Goal: Task Accomplishment & Management: Complete application form

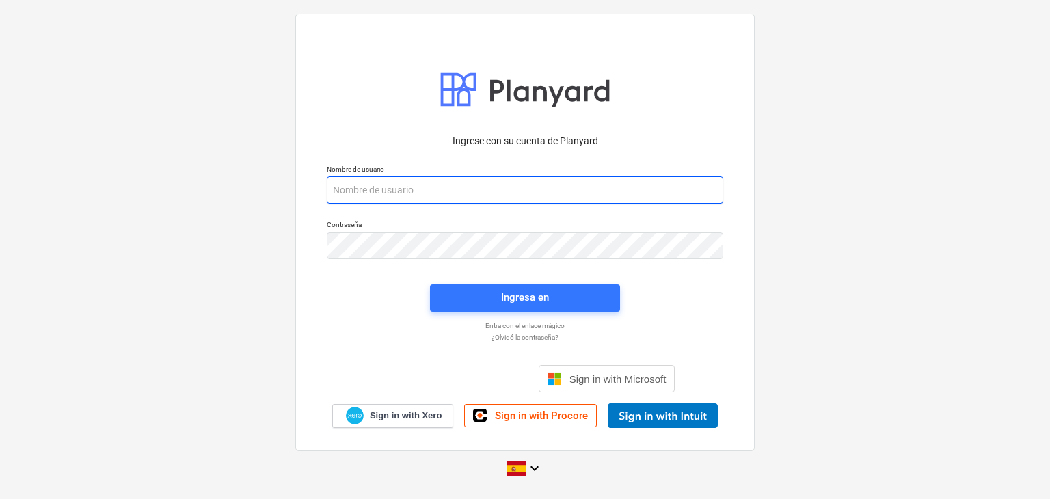
paste input "[EMAIL_ADDRESS][DOMAIN_NAME]"
type input "[EMAIL_ADDRESS][DOMAIN_NAME]"
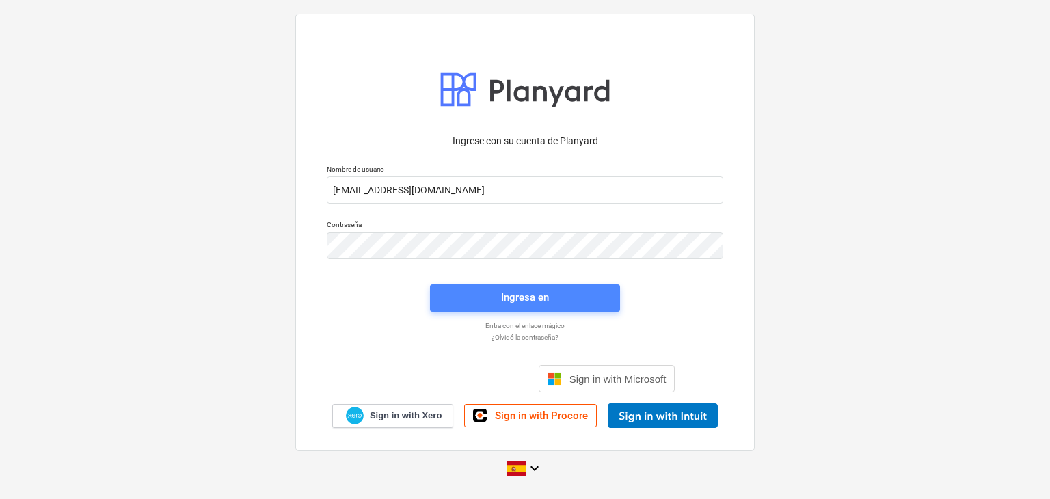
click at [600, 293] on span "Ingresa en" at bounding box center [524, 297] width 157 height 18
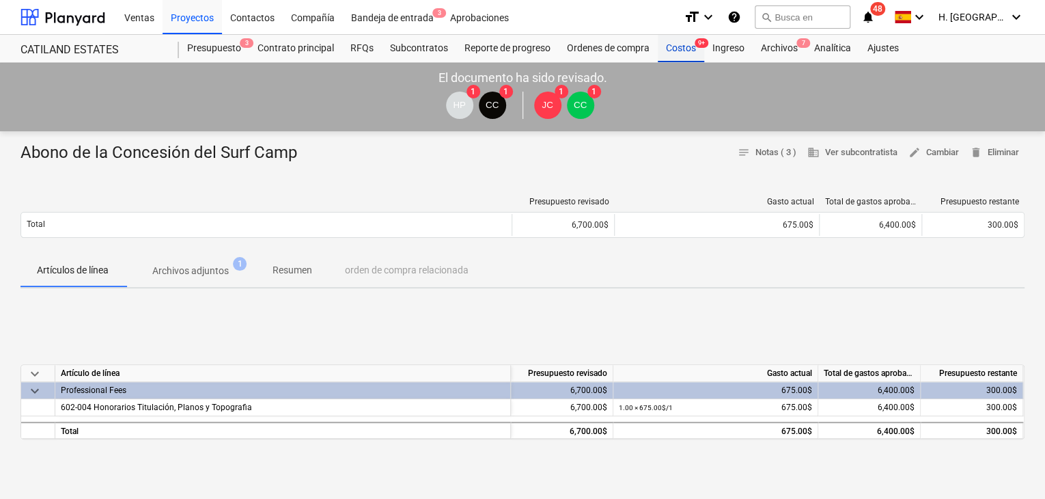
click at [694, 50] on div "Costos 9+" at bounding box center [681, 48] width 46 height 27
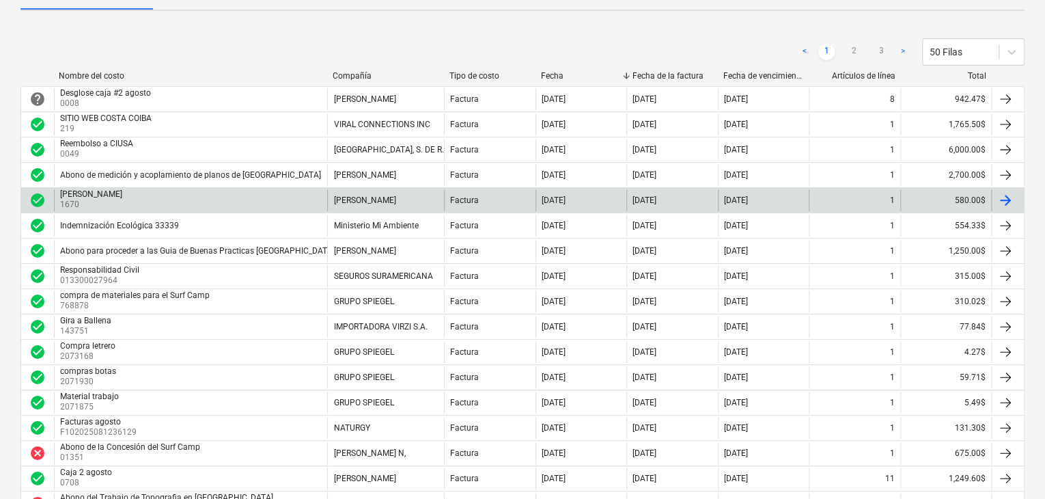
scroll to position [205, 0]
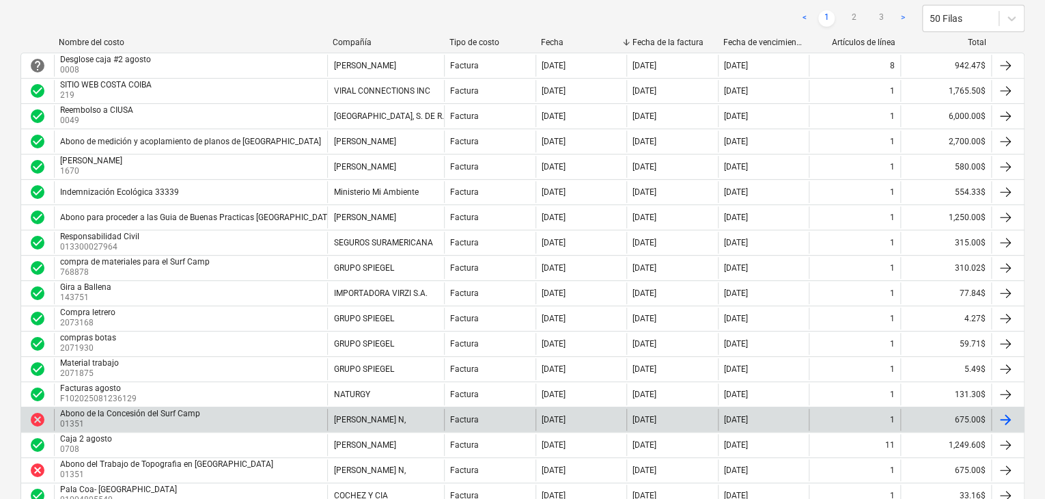
click at [105, 413] on div "Abono de la Concesión del Surf Camp" at bounding box center [130, 414] width 140 height 10
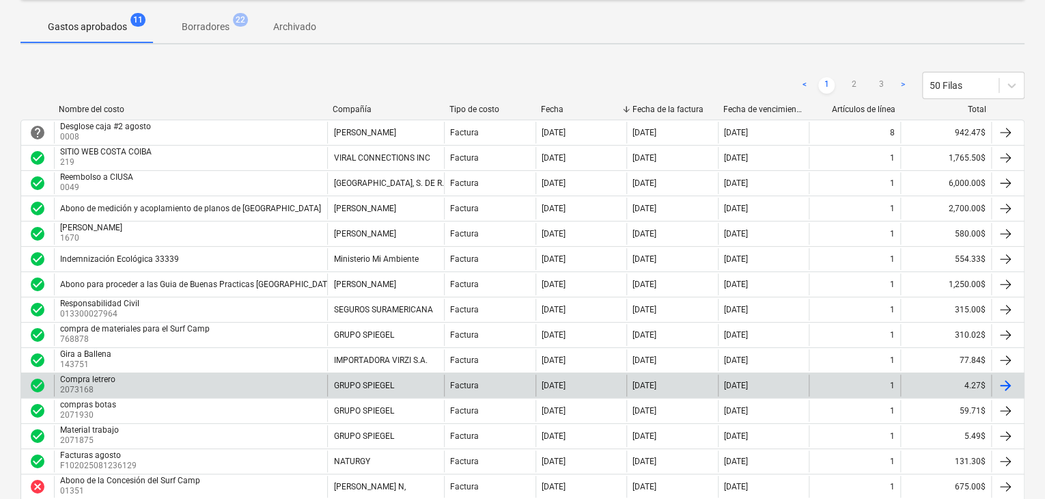
scroll to position [137, 0]
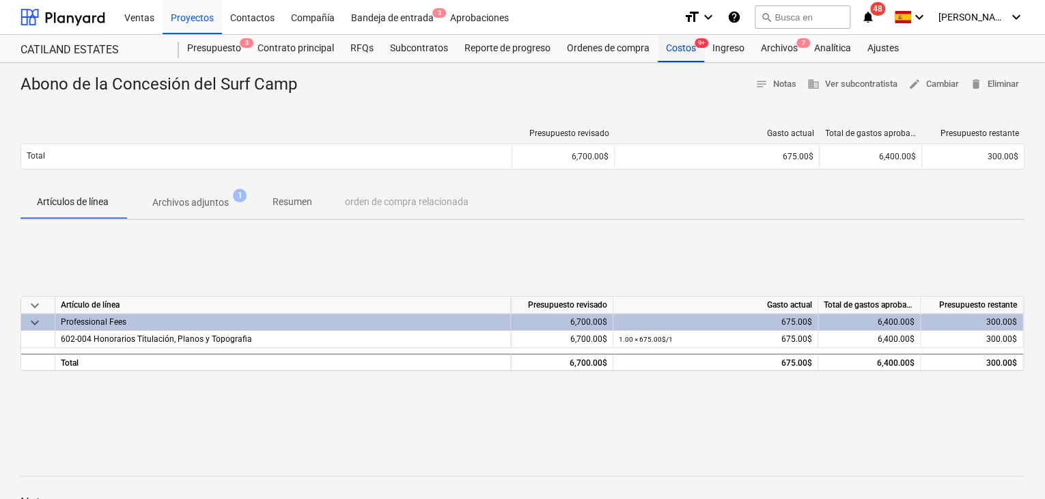
click at [680, 52] on div "Costos 9+" at bounding box center [681, 48] width 46 height 27
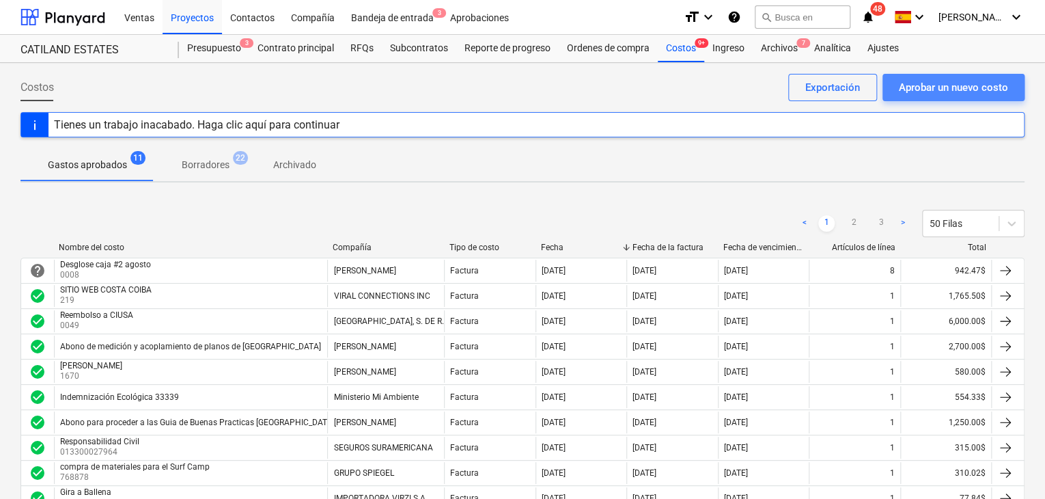
click at [947, 84] on div "Aprobar un nuevo costo" at bounding box center [953, 88] width 109 height 18
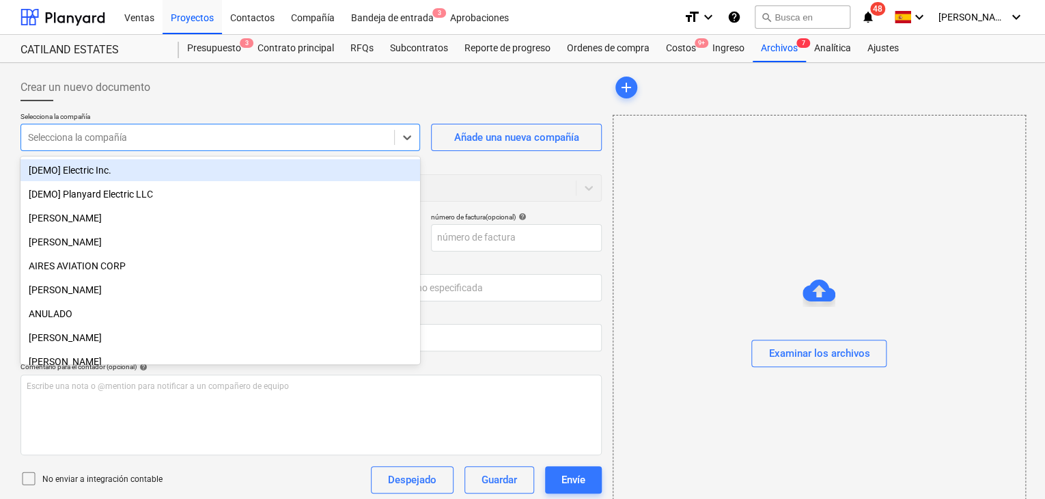
click at [352, 138] on div at bounding box center [207, 138] width 359 height 14
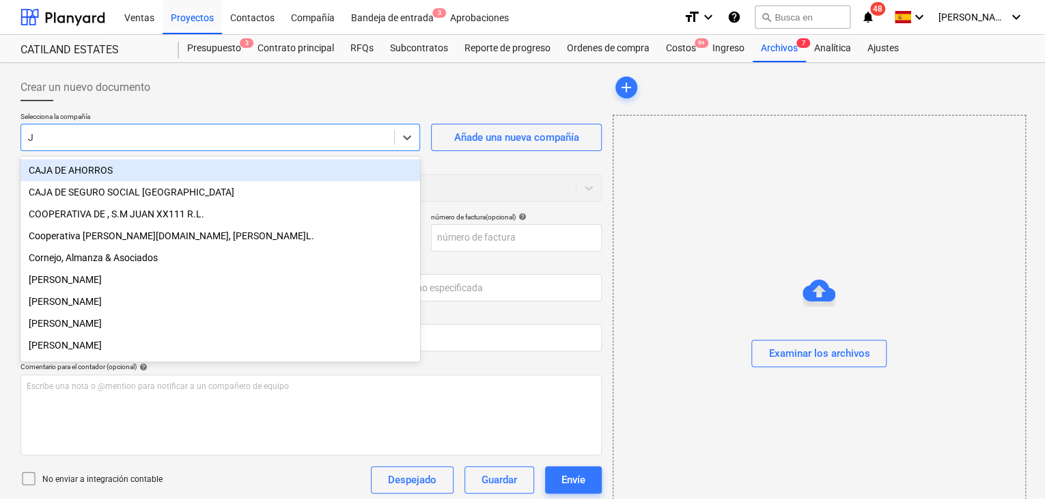
type input "JI"
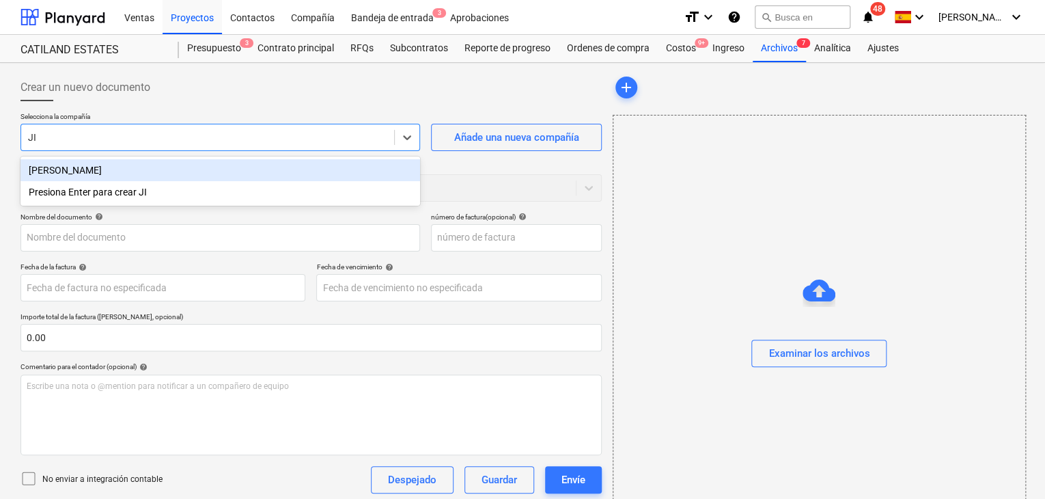
click at [137, 174] on div "[PERSON_NAME]" at bounding box center [220, 170] width 400 height 22
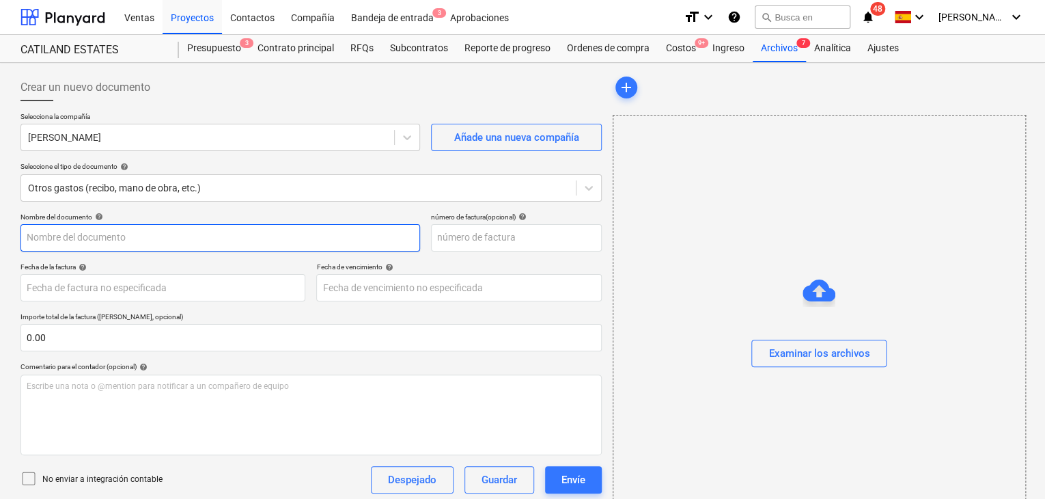
click at [112, 239] on input "text" at bounding box center [220, 237] width 400 height 27
type input "revisión de expedientes en ANATI"
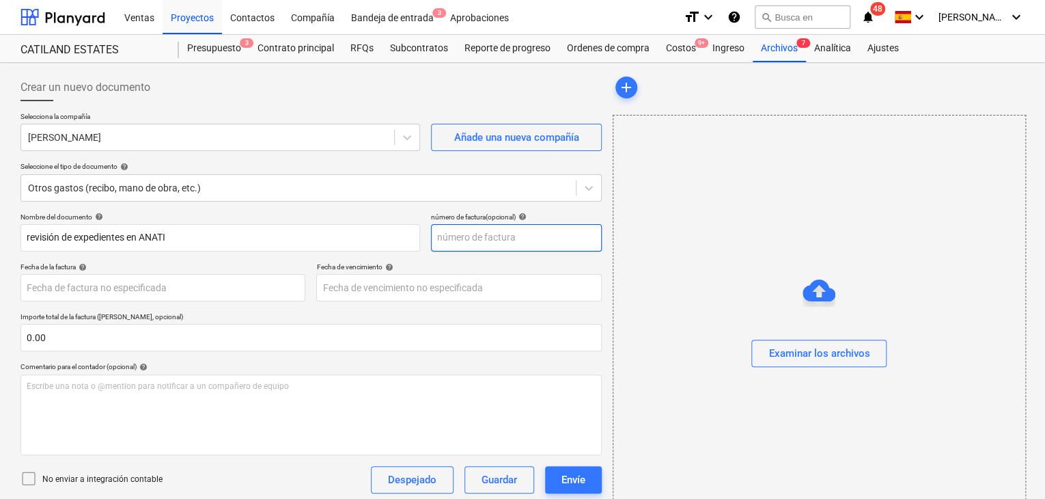
click at [481, 240] on input "text" at bounding box center [516, 237] width 171 height 27
type input "012"
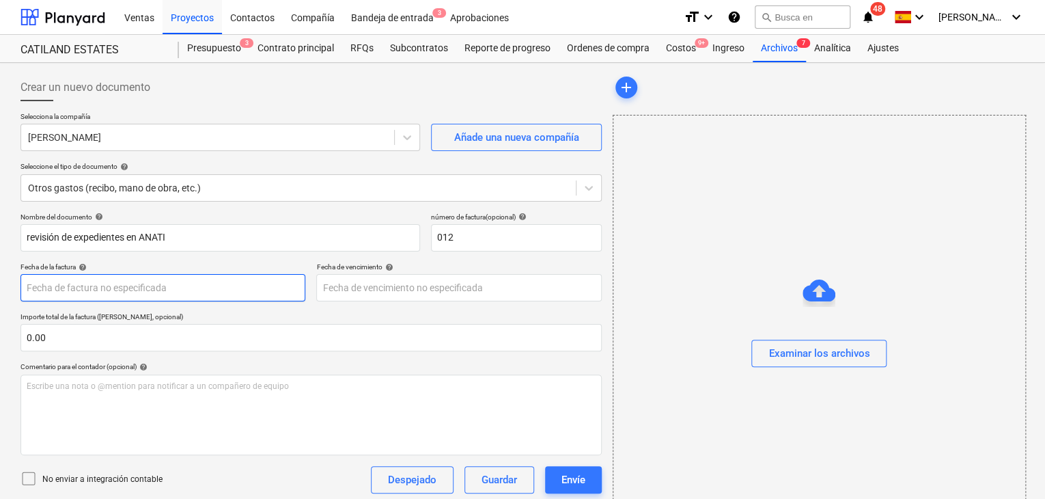
click at [144, 288] on body "Ventas Proyectos Contactos Compañía Bandeja de entrada 3 Aprobaciones format_si…" at bounding box center [522, 249] width 1045 height 499
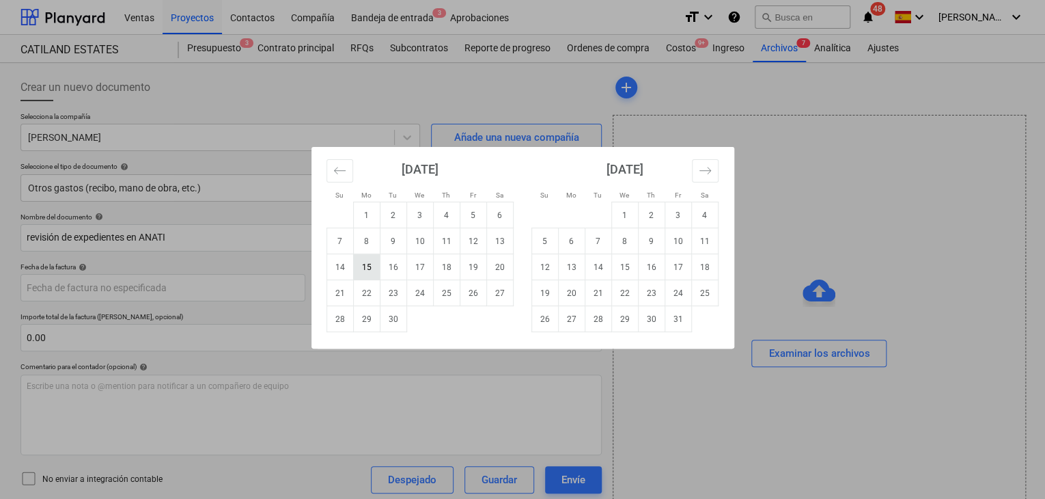
click at [366, 277] on td "15" at bounding box center [366, 267] width 27 height 26
type input "[DATE]"
click at [375, 288] on body "Ventas Proyectos Contactos Compañía Bandeja de entrada 3 Aprobaciones format_si…" at bounding box center [522, 249] width 1045 height 499
click at [371, 275] on td "15" at bounding box center [366, 267] width 27 height 26
type input "[DATE]"
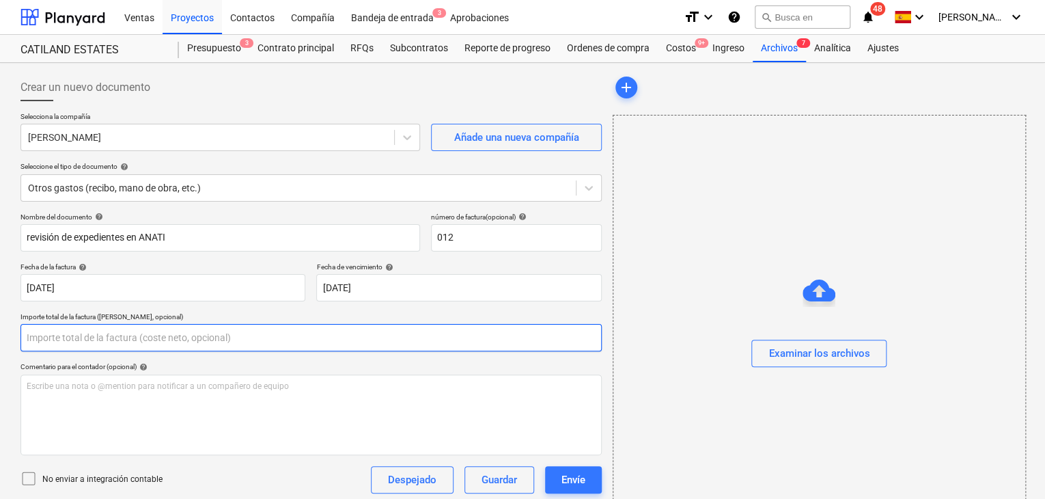
click at [149, 341] on input "text" at bounding box center [310, 337] width 581 height 27
type input "5"
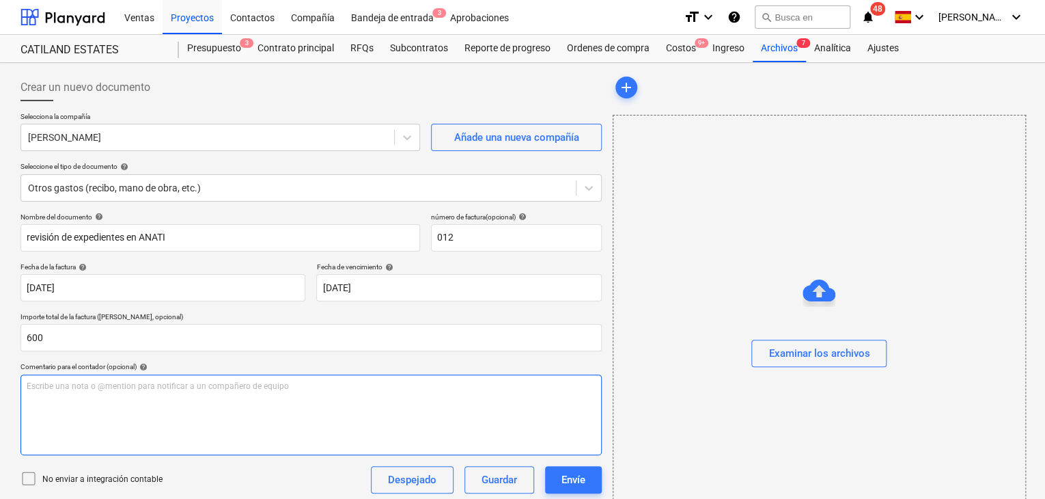
type input "600.00"
click at [112, 381] on p "Escribe una nota o @mention para notificar a un compañero de equipo ﻿" at bounding box center [311, 387] width 569 height 12
click at [81, 383] on p "R" at bounding box center [311, 387] width 569 height 12
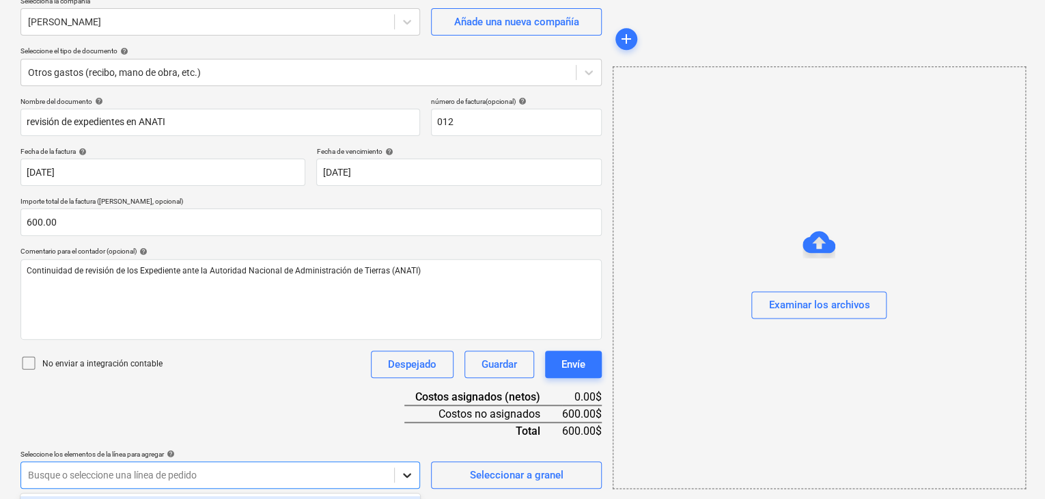
scroll to position [318, 0]
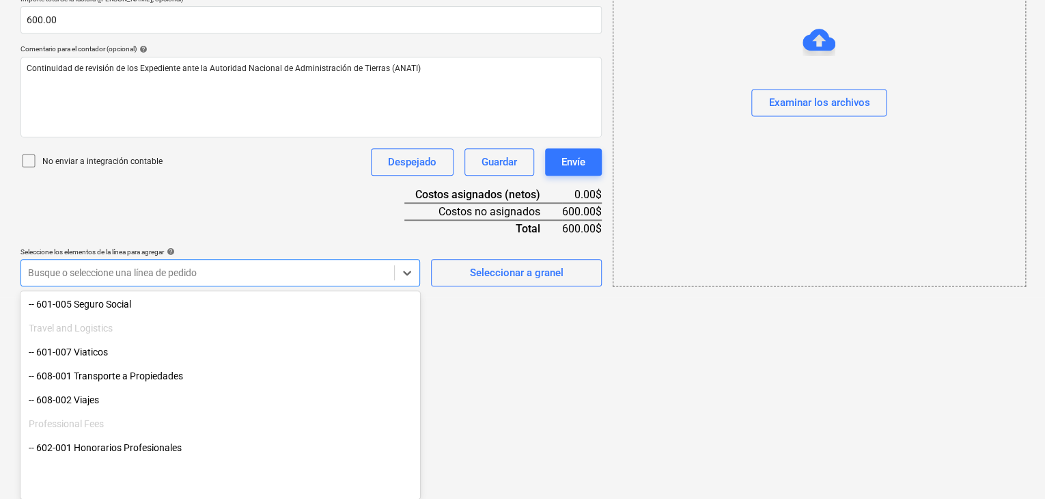
scroll to position [205, 0]
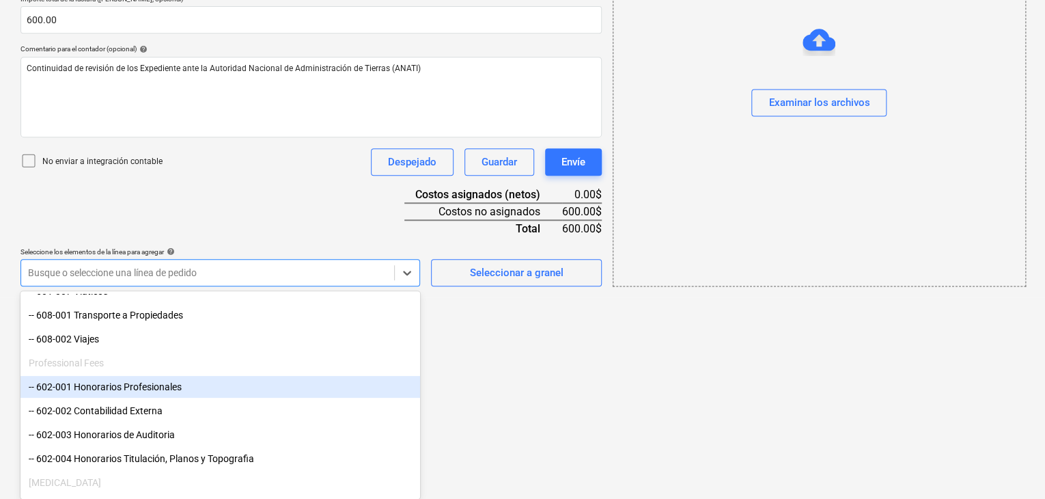
click at [293, 387] on div "-- 602-001 Honorarios Profesionales" at bounding box center [220, 387] width 400 height 22
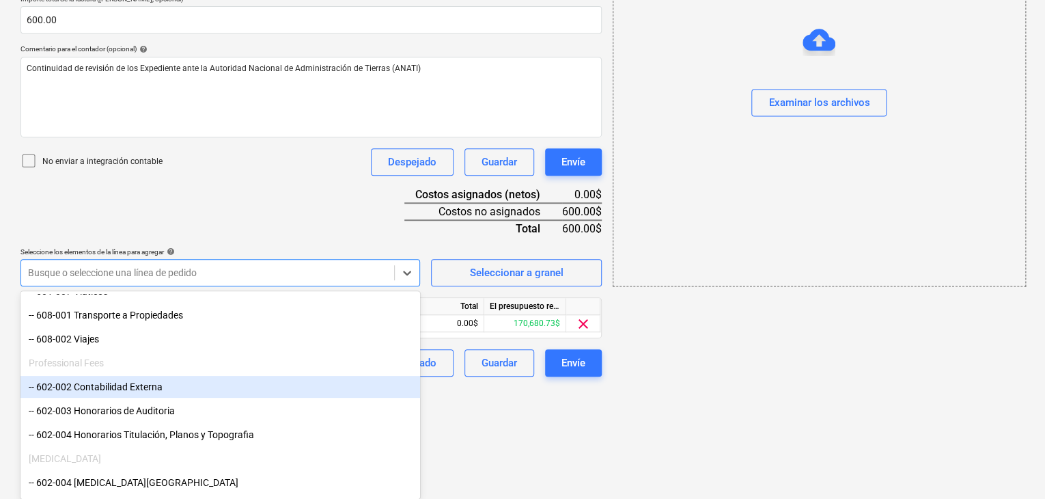
scroll to position [206, 0]
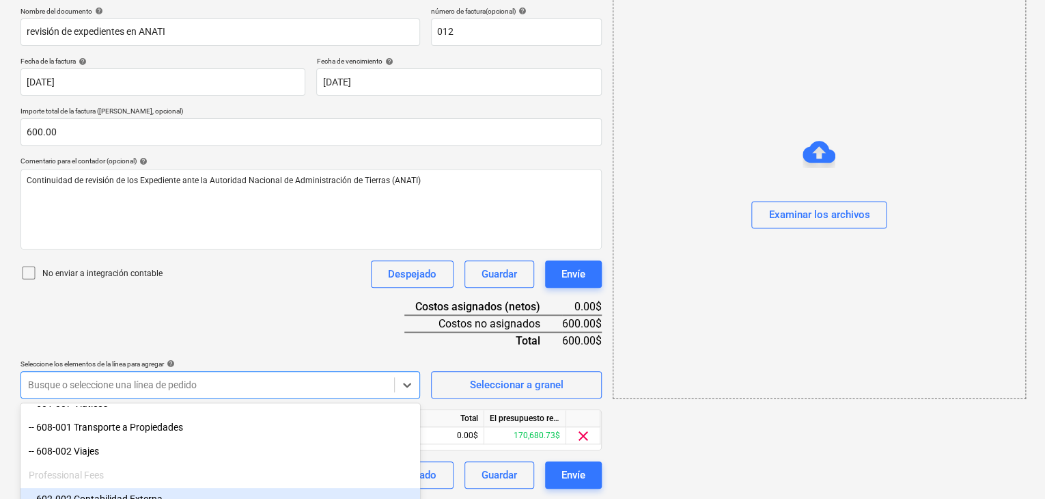
drag, startPoint x: 481, startPoint y: 417, endPoint x: 428, endPoint y: 414, distance: 52.7
click at [481, 293] on html "Ventas Proyectos Contactos Compañía Bandeja de entrada 3 Aprobaciones format_si…" at bounding box center [522, 43] width 1045 height 499
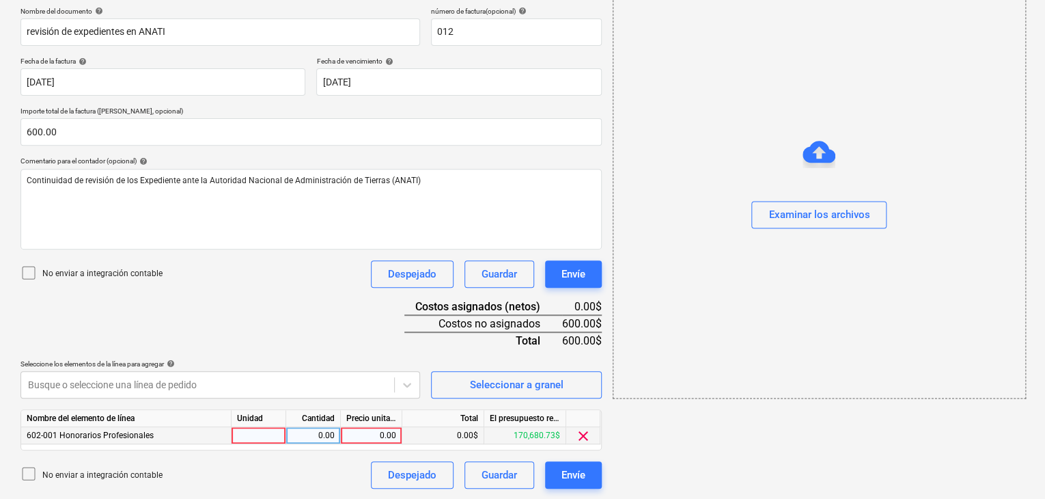
click at [270, 438] on div at bounding box center [259, 435] width 55 height 17
type input "1"
click at [308, 432] on div "0.00" at bounding box center [313, 435] width 43 height 17
click at [383, 437] on div "0.00" at bounding box center [371, 435] width 50 height 17
type input "600"
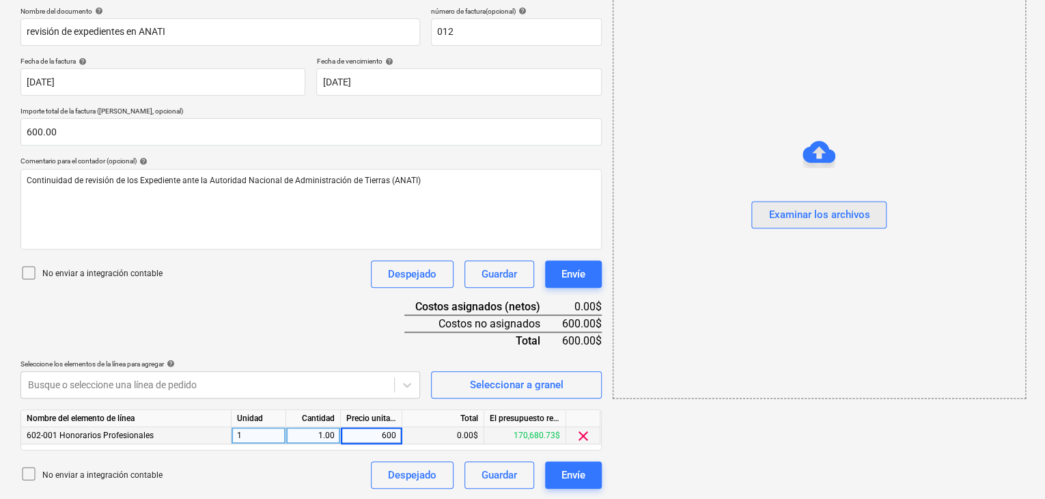
click at [788, 223] on button "Examinar los archivos" at bounding box center [819, 214] width 135 height 27
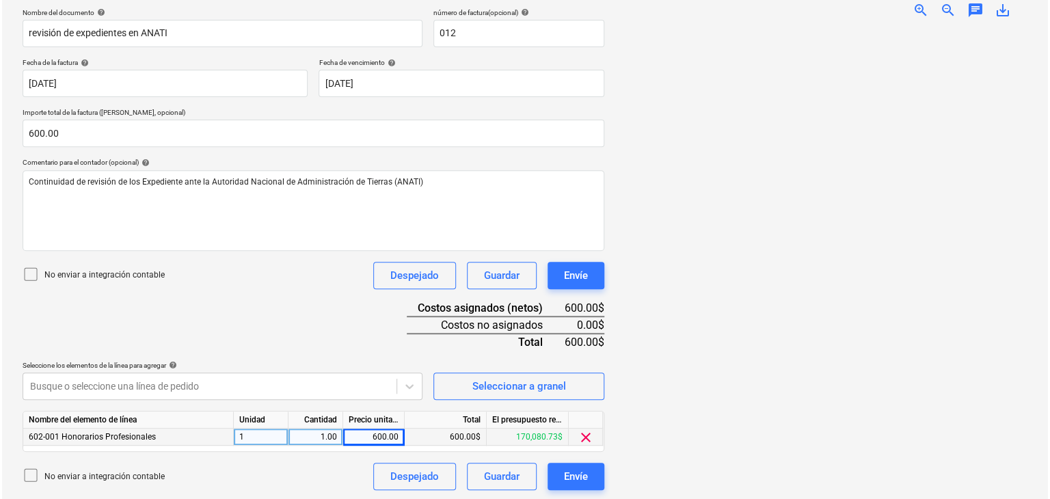
scroll to position [206, 0]
click at [579, 476] on div "Envíe" at bounding box center [574, 475] width 24 height 18
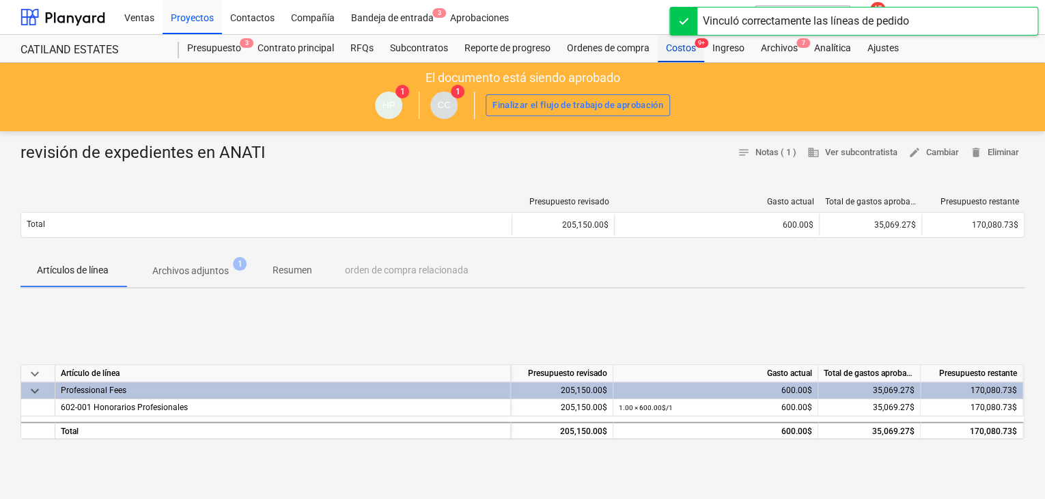
click at [685, 49] on div "Costos 9+" at bounding box center [681, 48] width 46 height 27
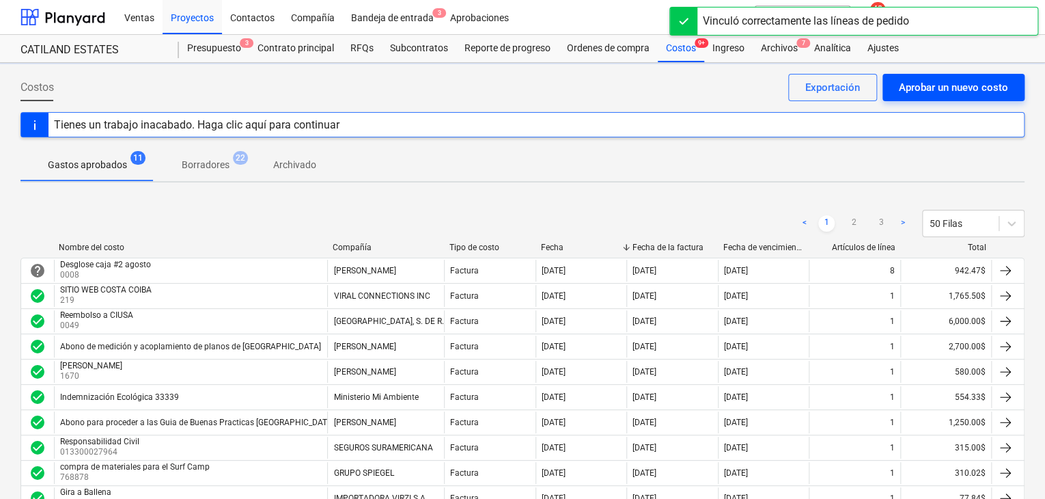
click at [905, 85] on div "Aprobar un nuevo costo" at bounding box center [953, 88] width 109 height 18
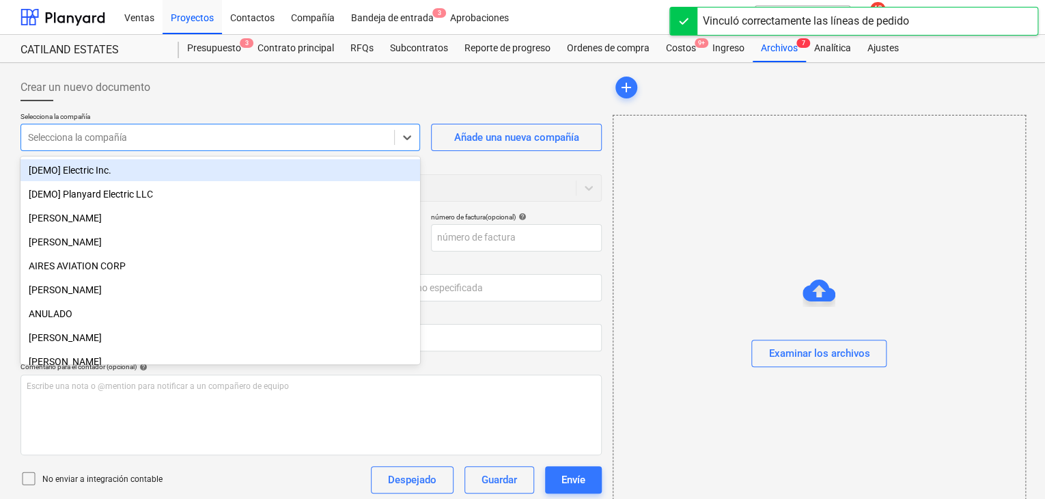
click at [216, 138] on div at bounding box center [207, 138] width 359 height 14
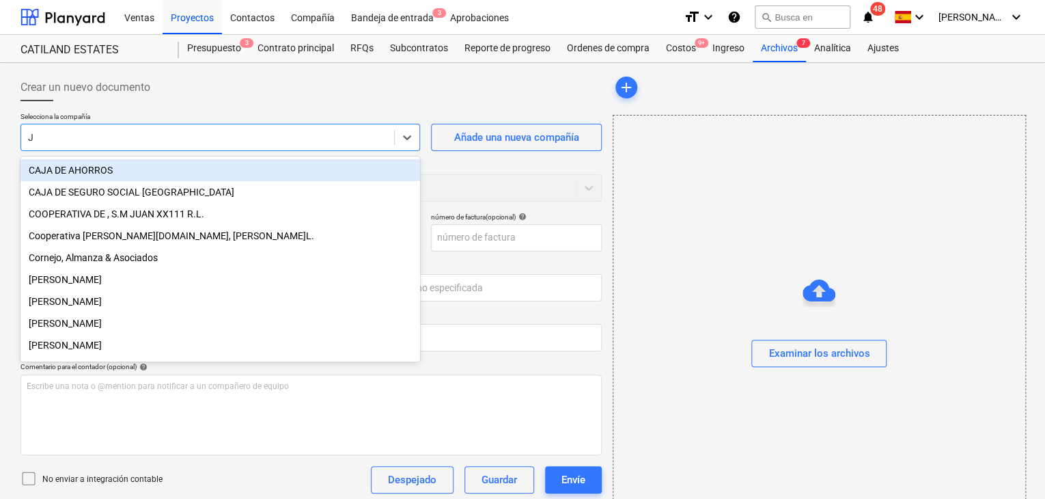
type input "JI"
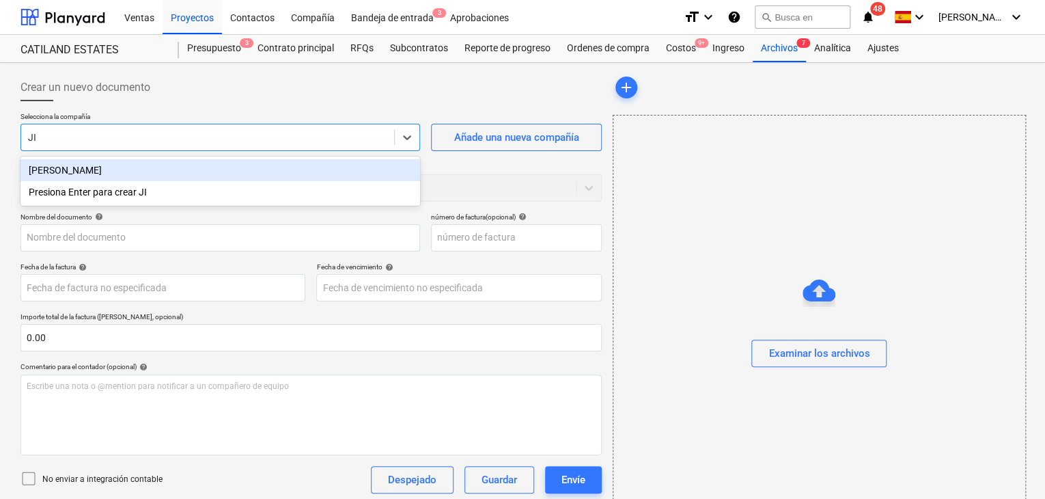
click at [156, 169] on div "[PERSON_NAME]" at bounding box center [220, 170] width 400 height 22
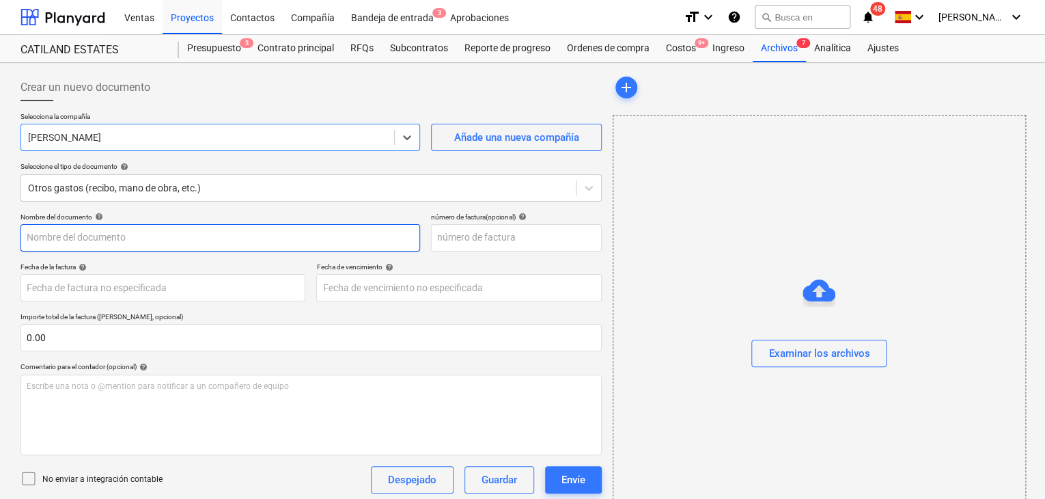
click at [279, 243] on input "text" at bounding box center [220, 237] width 400 height 27
type input "R"
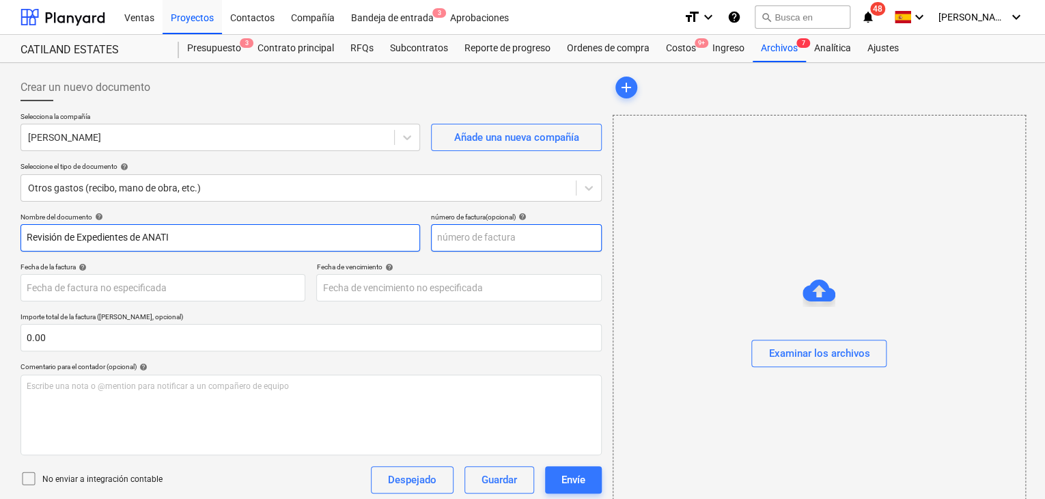
type input "Revisión de Expedientes de ANATI"
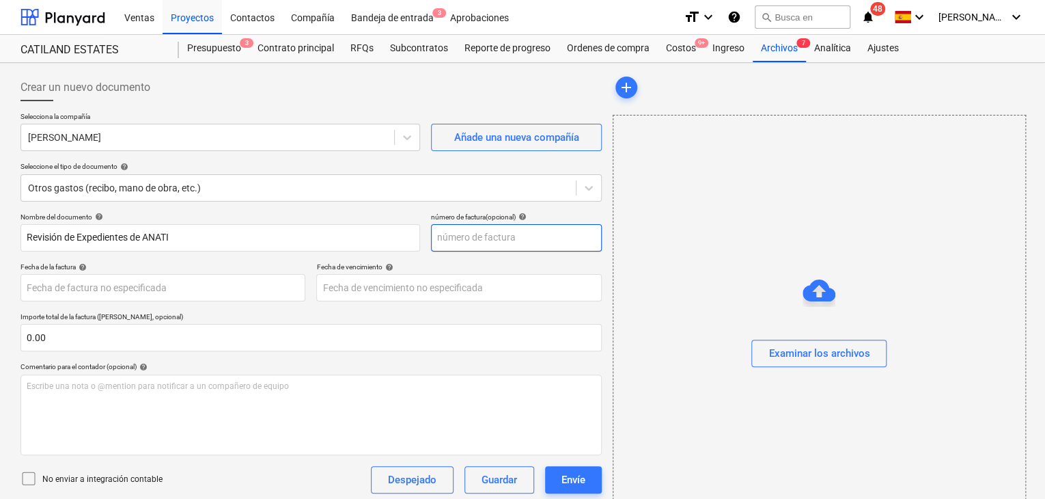
click at [441, 238] on input "text" at bounding box center [516, 237] width 171 height 27
type input "013"
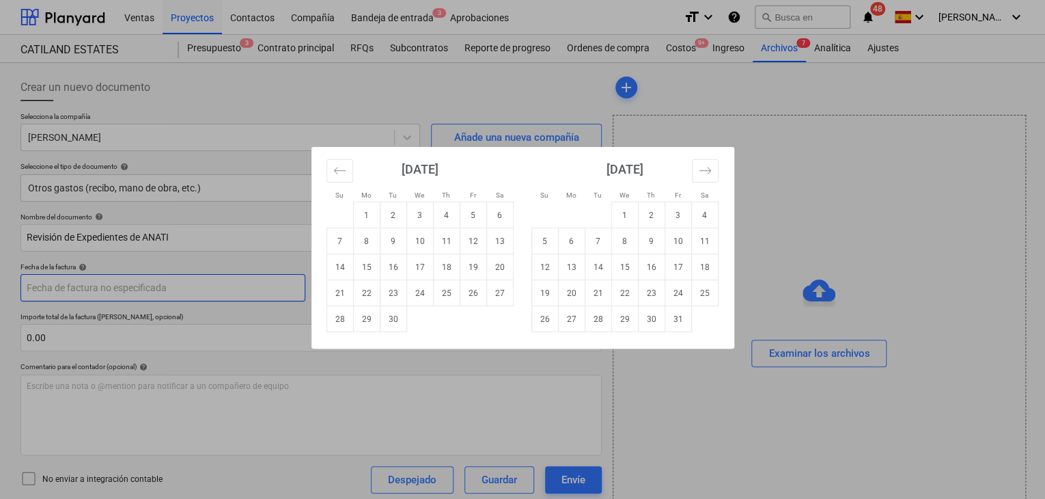
click at [206, 287] on body "Ventas Proyectos Contactos Compañía Bandeja de entrada 3 Aprobaciones format_si…" at bounding box center [522, 249] width 1045 height 499
click at [365, 267] on td "15" at bounding box center [366, 267] width 27 height 26
type input "[DATE]"
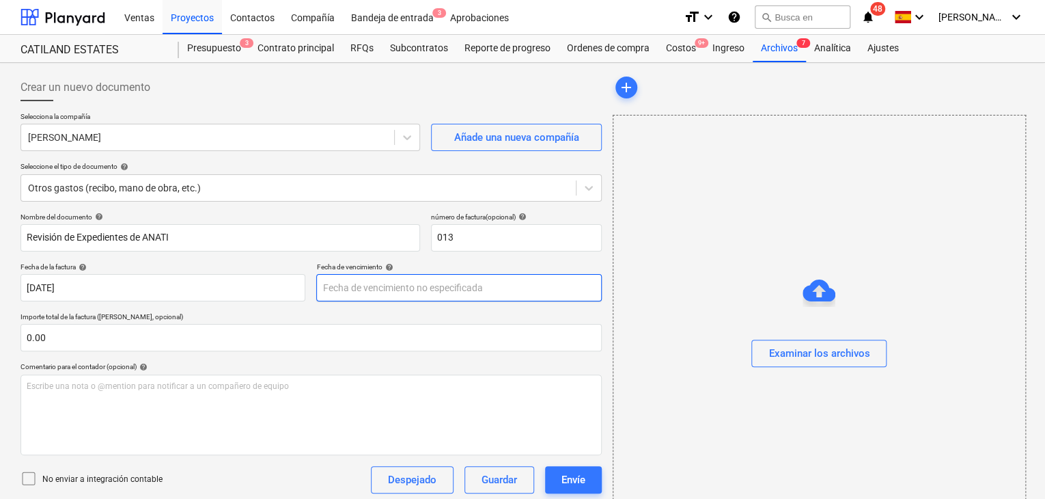
click at [397, 292] on body "Ventas Proyectos Contactos Compañía Bandeja de entrada 3 Aprobaciones format_si…" at bounding box center [522, 249] width 1045 height 499
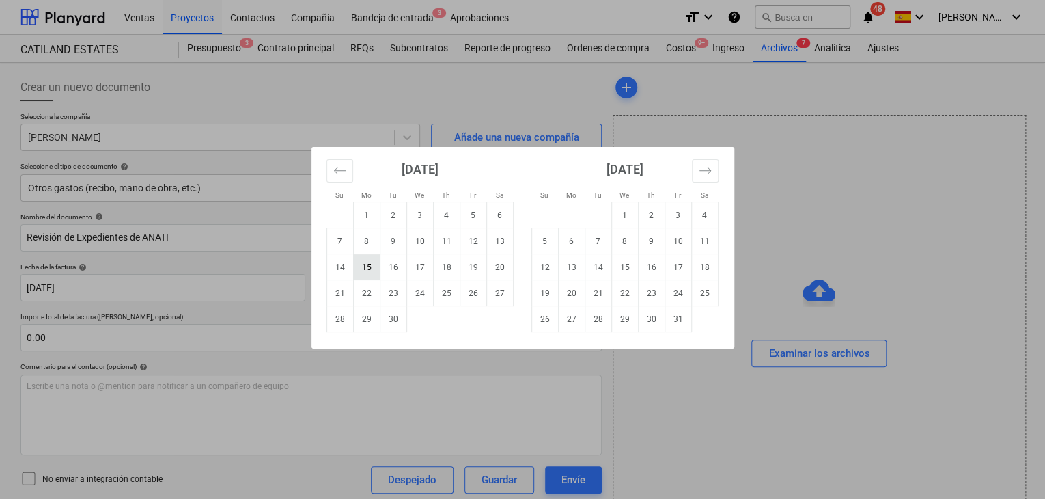
click at [369, 271] on td "15" at bounding box center [366, 267] width 27 height 26
type input "[DATE]"
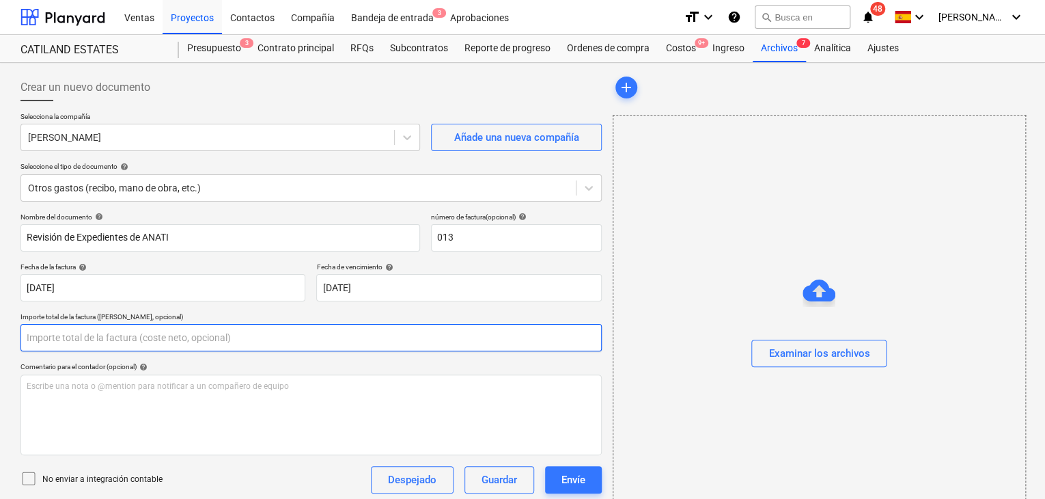
click at [195, 328] on input "text" at bounding box center [310, 337] width 581 height 27
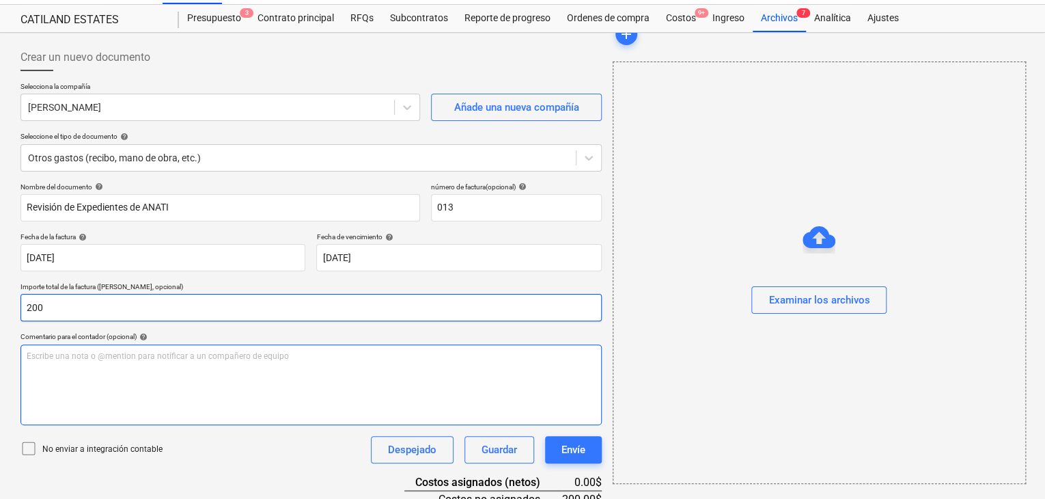
scroll to position [68, 0]
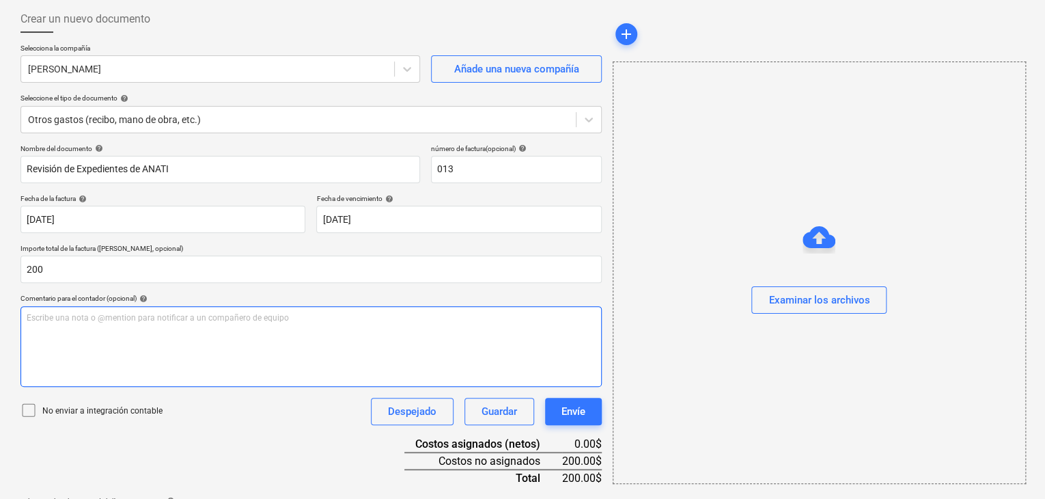
type input "200.00"
click at [164, 323] on p "Escribe una nota o @mention para notificar a un compañero de equipo ﻿" at bounding box center [311, 318] width 569 height 12
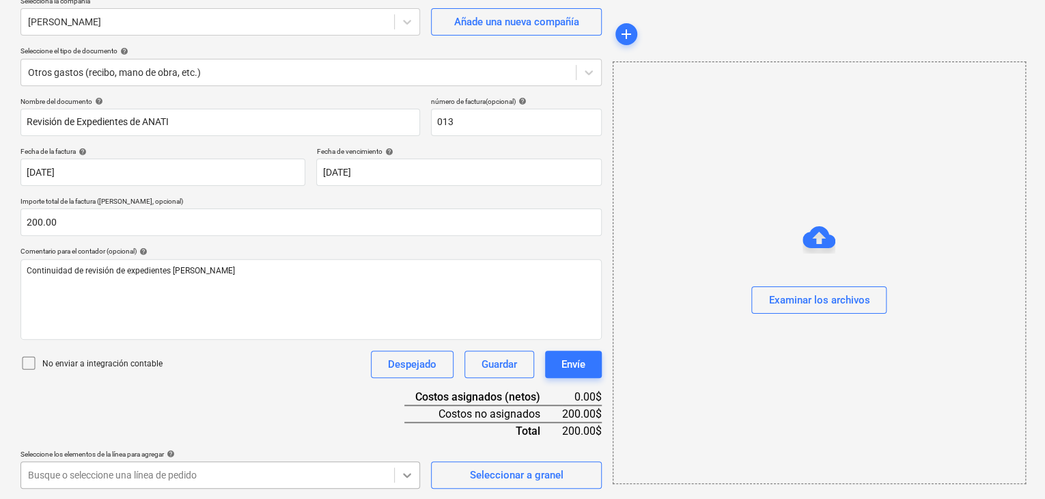
scroll to position [318, 0]
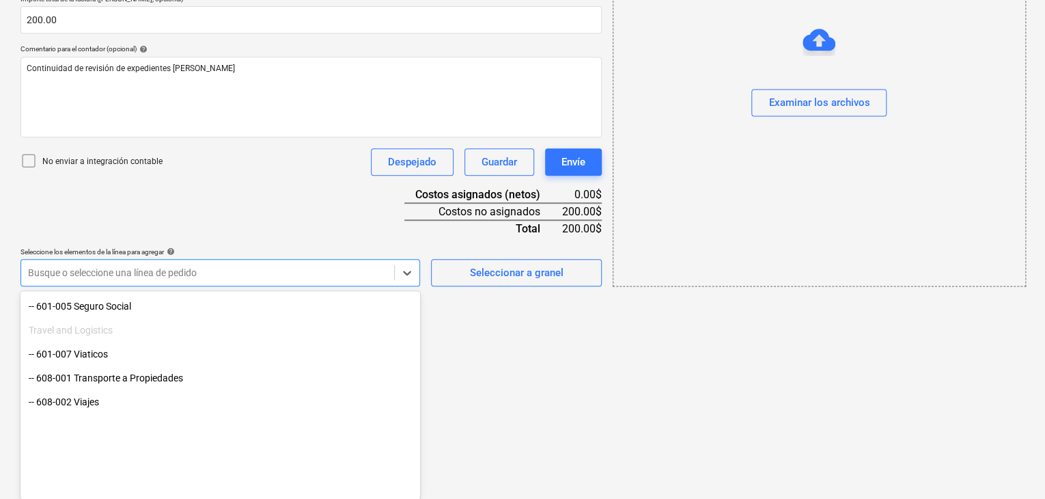
scroll to position [205, 0]
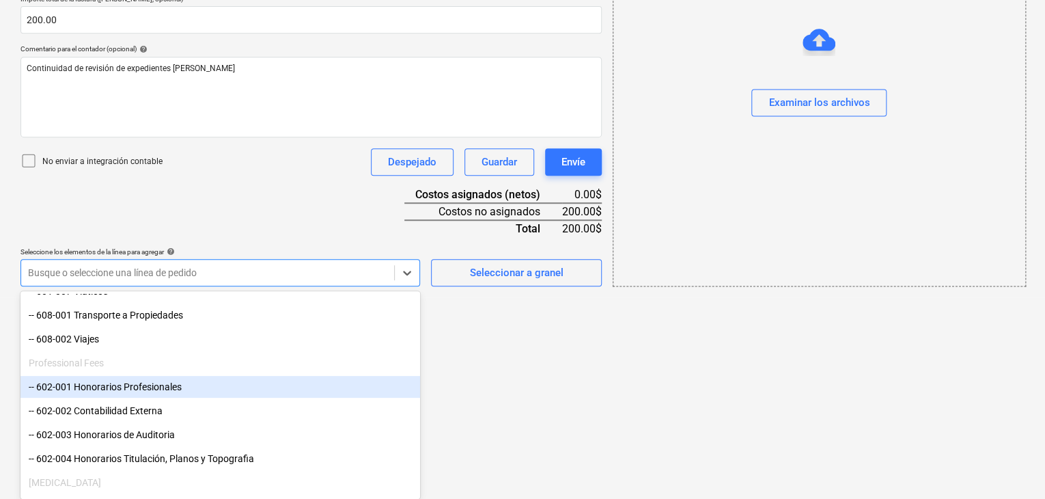
click at [178, 388] on div "-- 602-001 Honorarios Profesionales" at bounding box center [220, 387] width 400 height 22
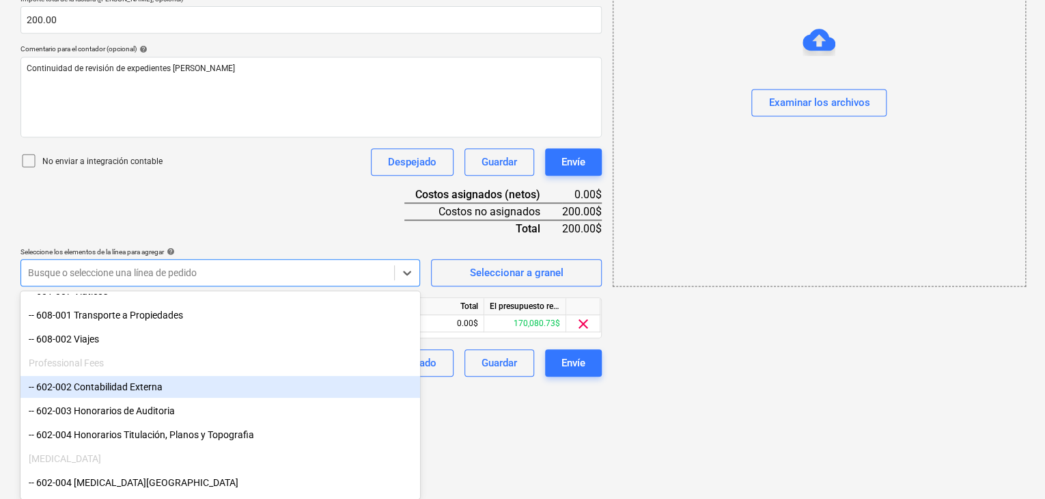
scroll to position [206, 0]
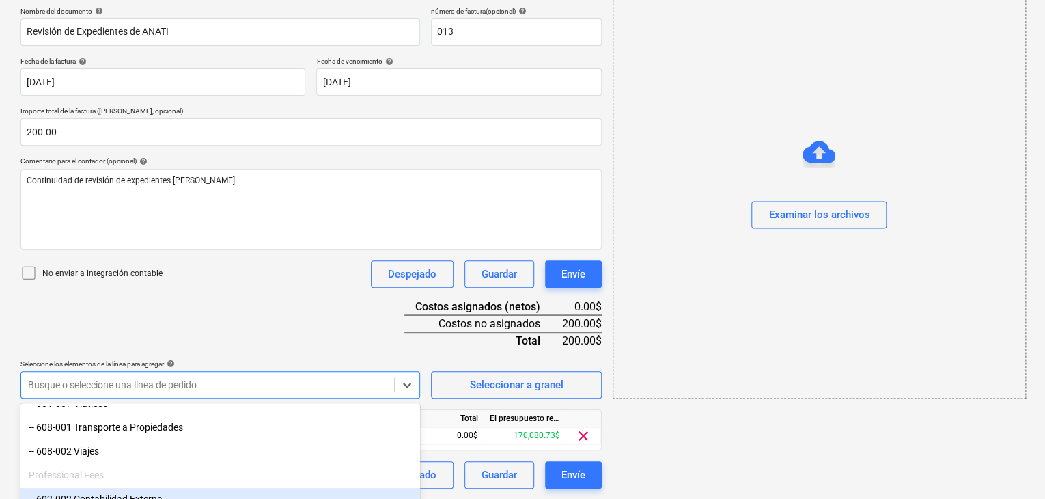
click at [756, 359] on div "add Examinar los archivos" at bounding box center [818, 178] width 423 height 631
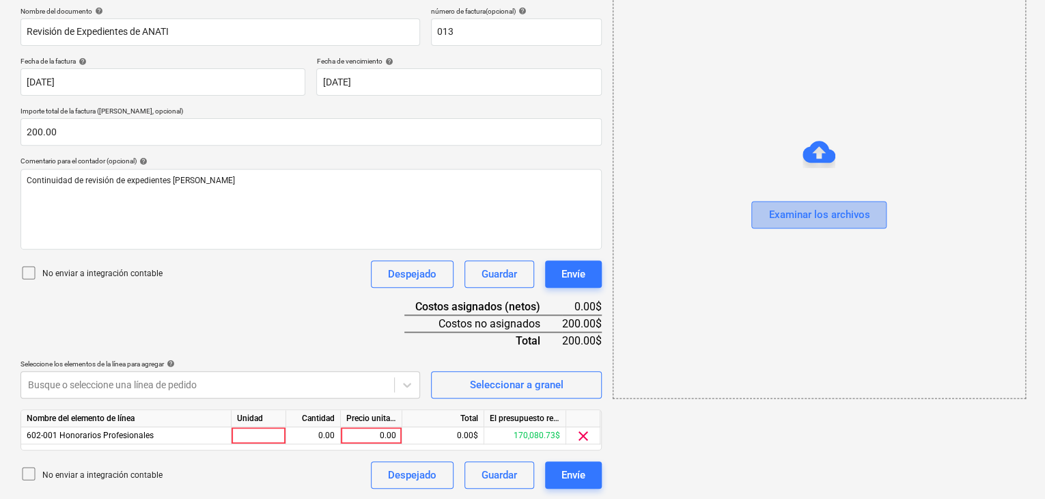
click at [823, 223] on button "Examinar los archivos" at bounding box center [819, 214] width 135 height 27
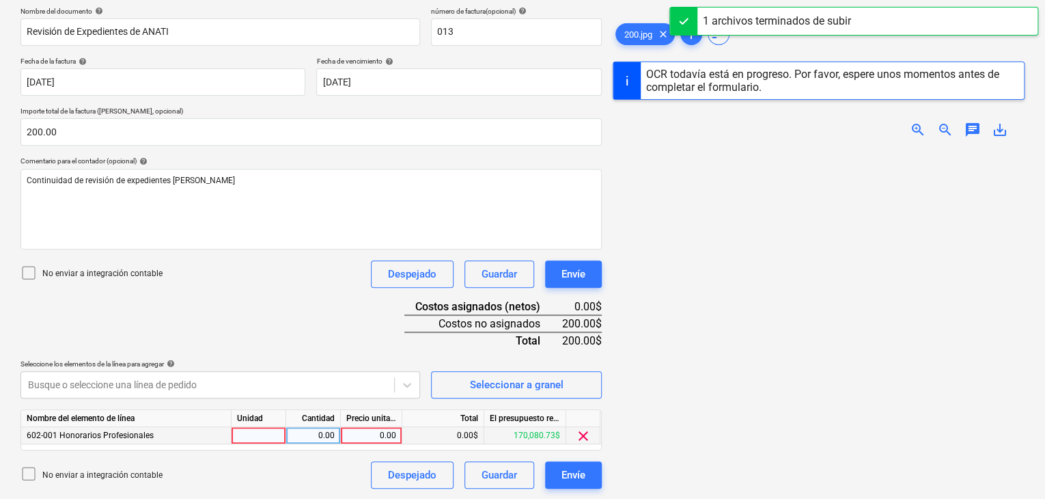
click at [264, 433] on div at bounding box center [259, 435] width 55 height 17
type input "1"
click at [303, 436] on div "0.00" at bounding box center [313, 435] width 43 height 17
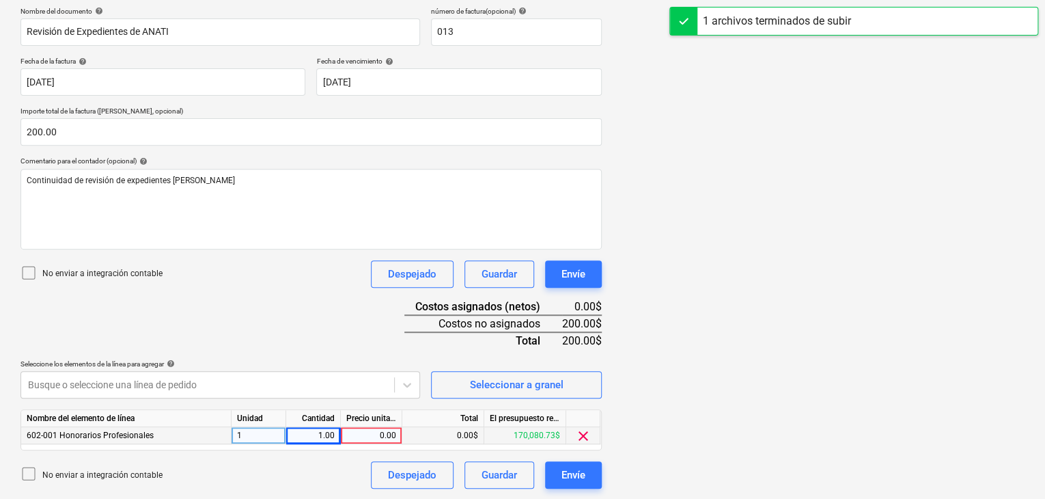
click at [349, 430] on div "0.00" at bounding box center [371, 435] width 50 height 17
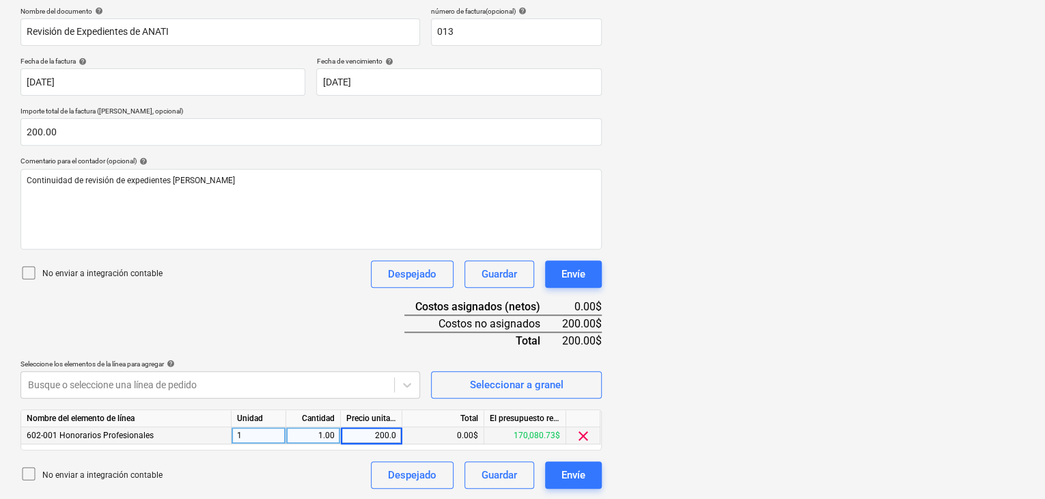
type input "200.00"
click at [432, 438] on div "0.00$" at bounding box center [443, 435] width 82 height 17
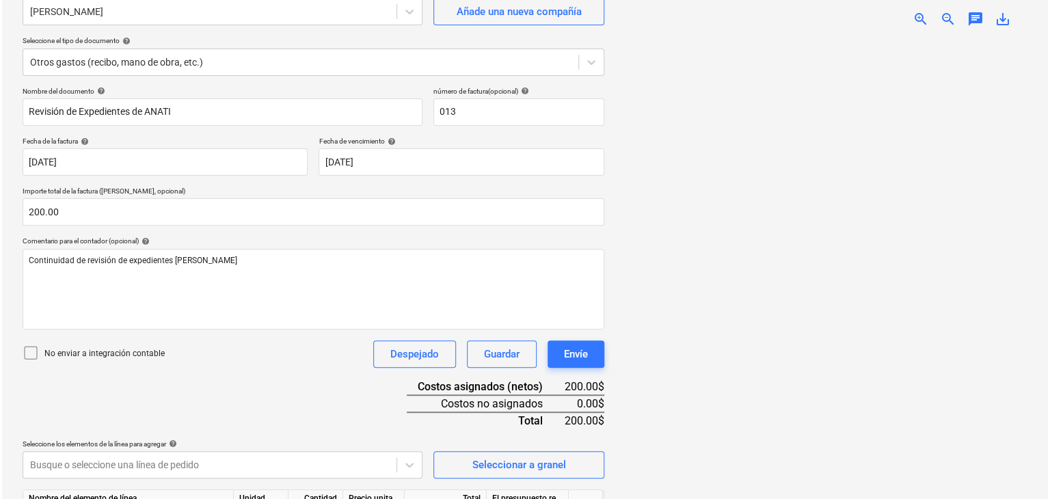
scroll to position [137, 0]
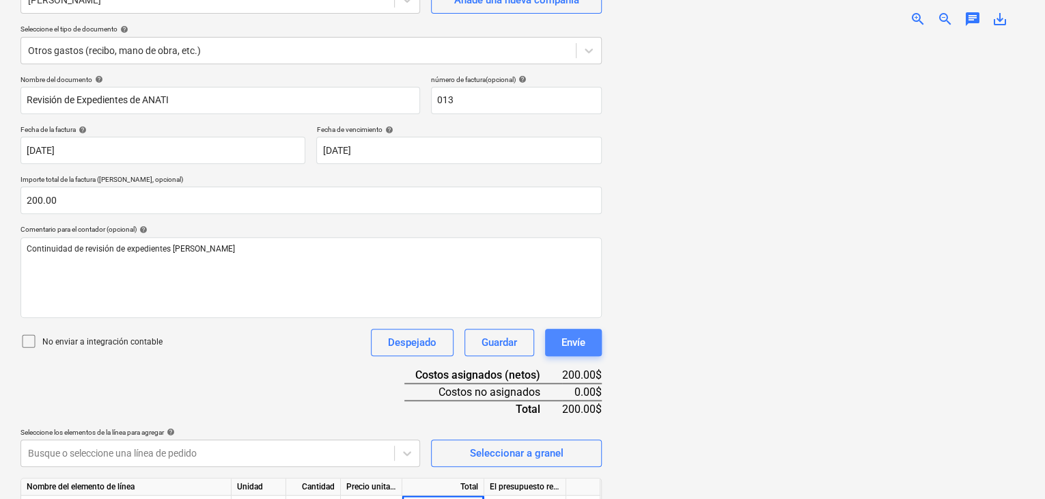
click at [581, 345] on div "Envíe" at bounding box center [574, 342] width 24 height 18
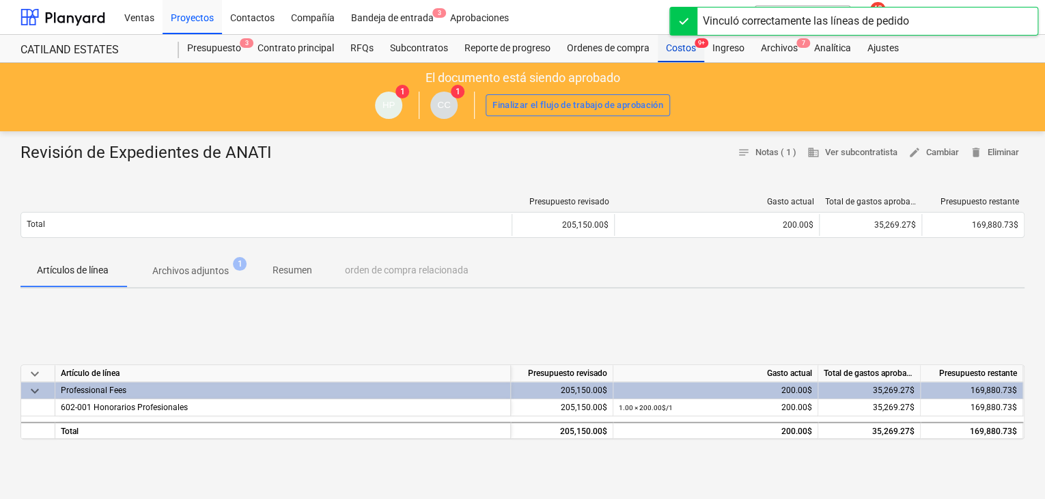
click at [678, 51] on div "Costos 9+" at bounding box center [681, 48] width 46 height 27
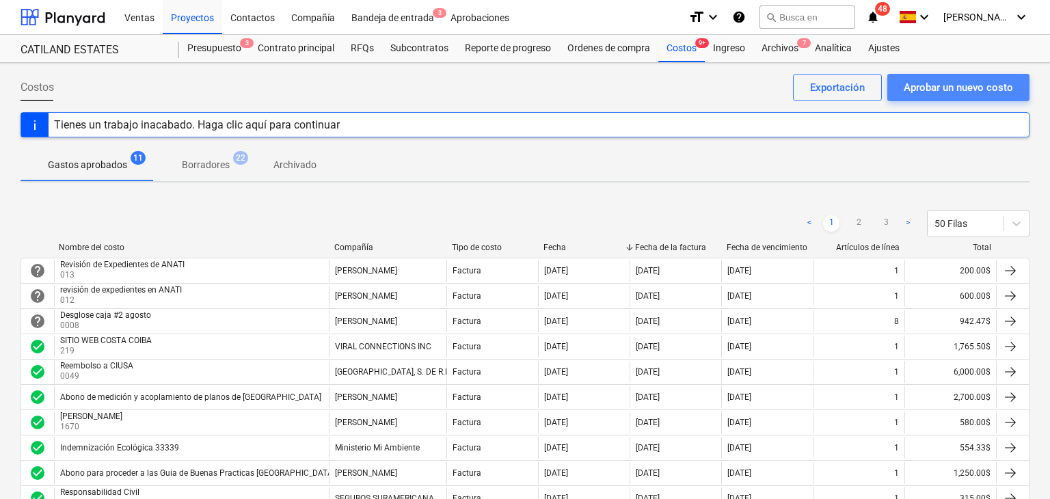
click at [907, 89] on div "Aprobar un nuevo costo" at bounding box center [957, 88] width 109 height 18
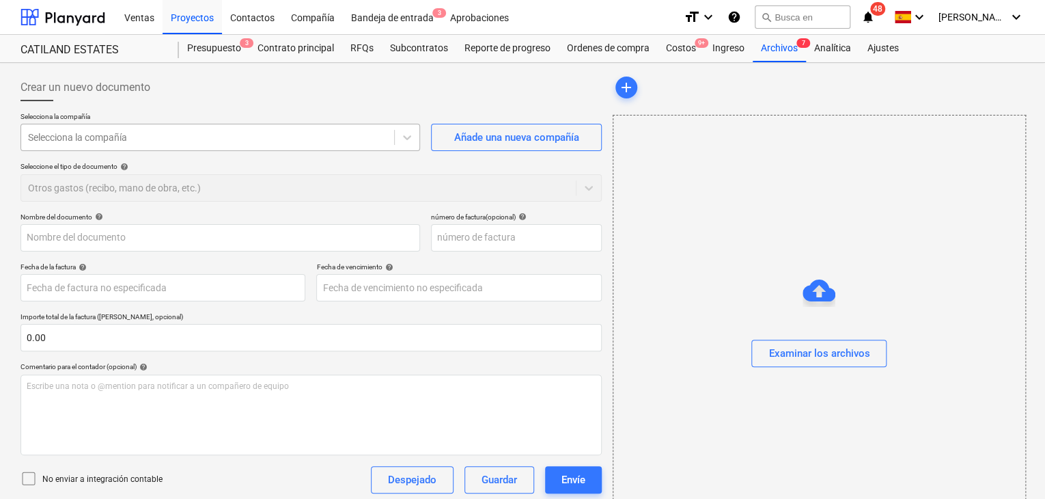
click at [365, 139] on div at bounding box center [207, 138] width 359 height 14
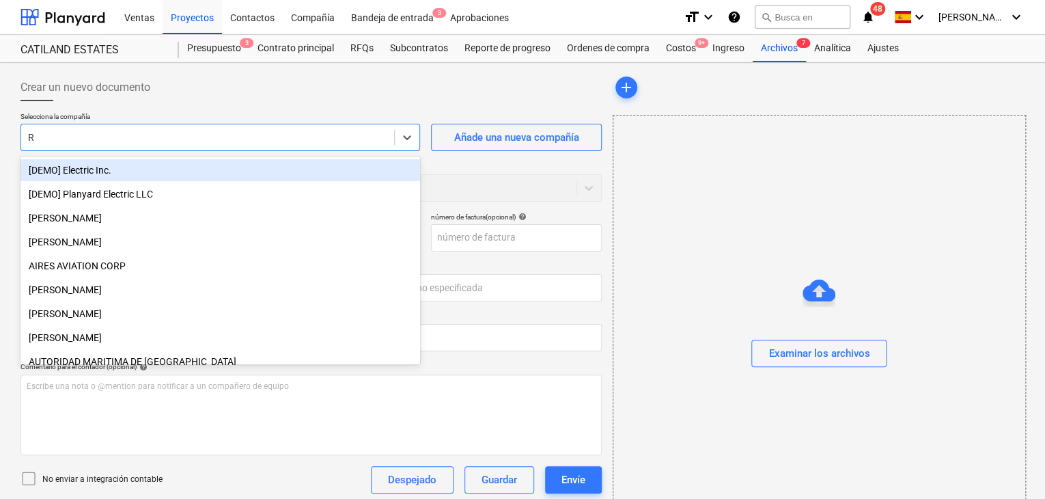
type input "RE"
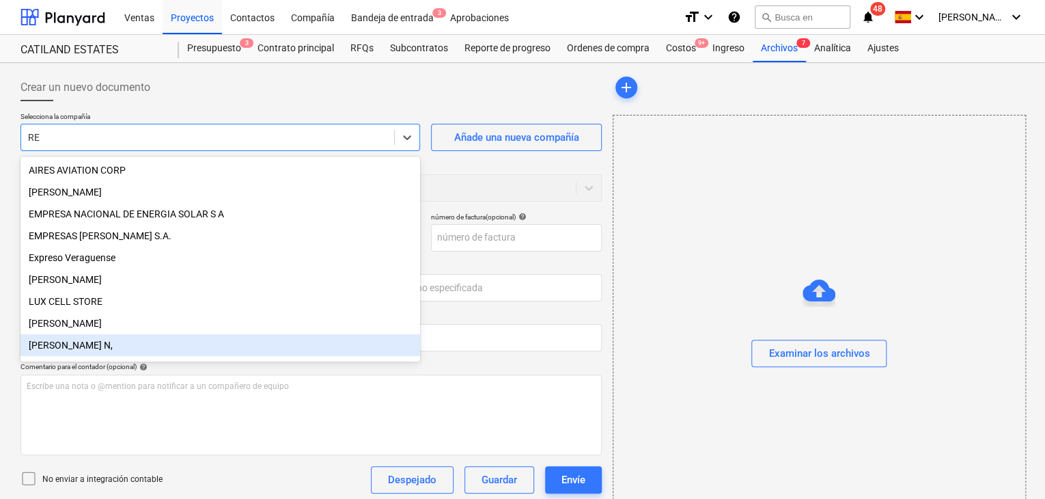
click at [92, 353] on div "[PERSON_NAME] N," at bounding box center [220, 345] width 400 height 22
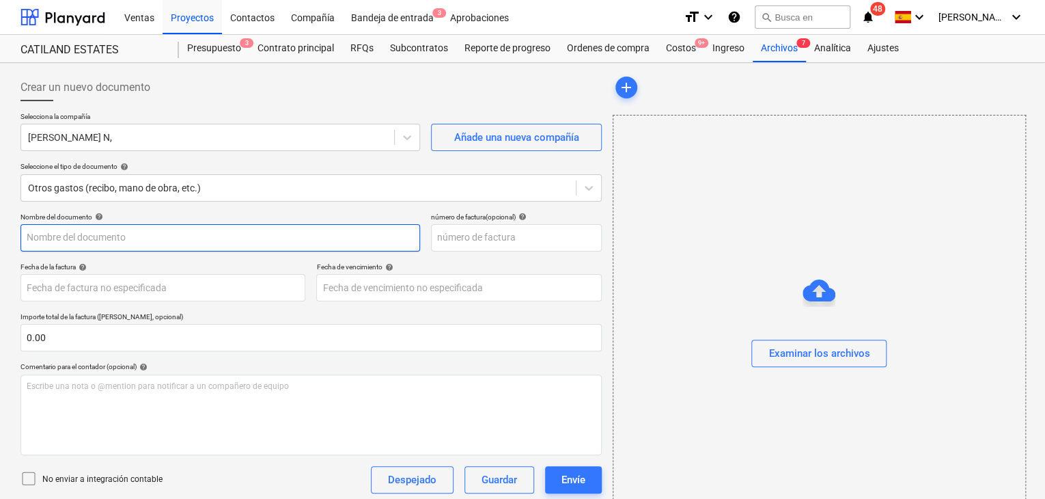
click at [385, 247] on input "text" at bounding box center [220, 237] width 400 height 27
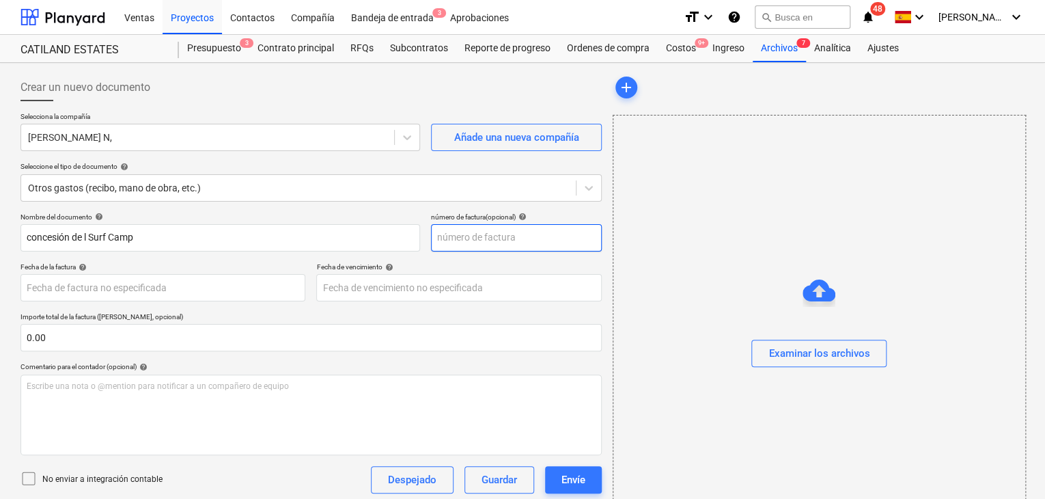
click at [485, 230] on input "text" at bounding box center [516, 237] width 171 height 27
click at [267, 301] on div "Nombre del documento help concesión de l Surf Camp número de factura (opcional)…" at bounding box center [310, 391] width 581 height 357
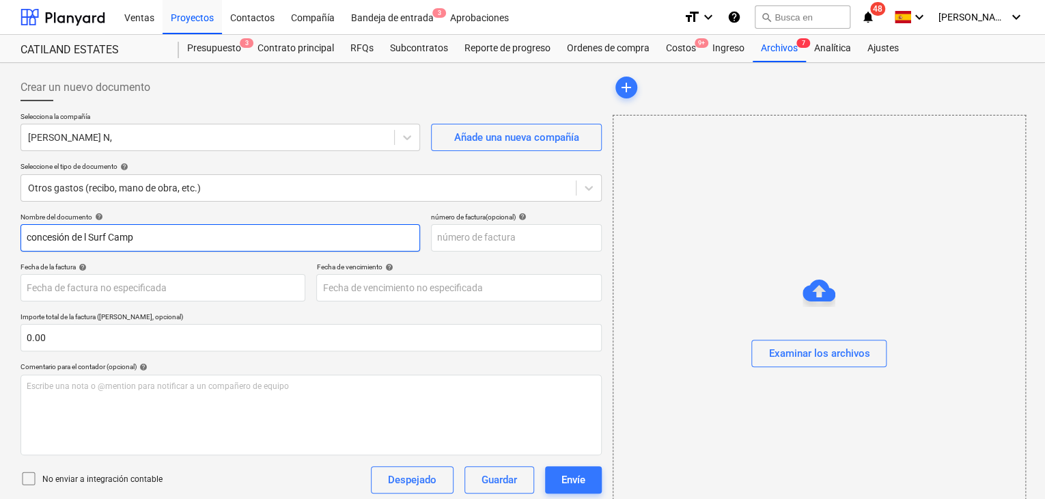
click at [90, 236] on input "concesión de l Surf Camp" at bounding box center [220, 237] width 400 height 27
type input "concesión del Surf Camp"
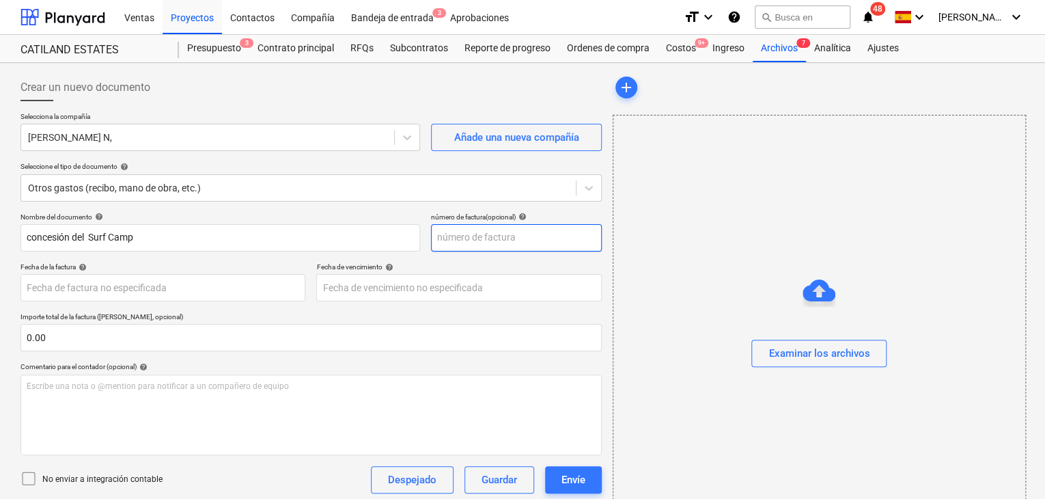
click at [449, 235] on input "text" at bounding box center [516, 237] width 171 height 27
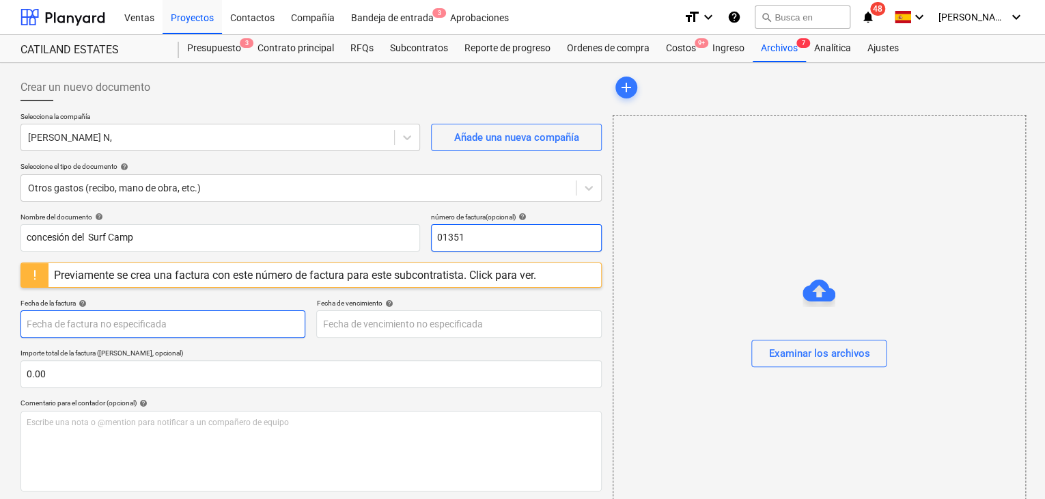
type input "01351"
click at [210, 326] on body "Ventas Proyectos Contactos Compañía Bandeja de entrada 3 Aprobaciones format_si…" at bounding box center [522, 249] width 1045 height 499
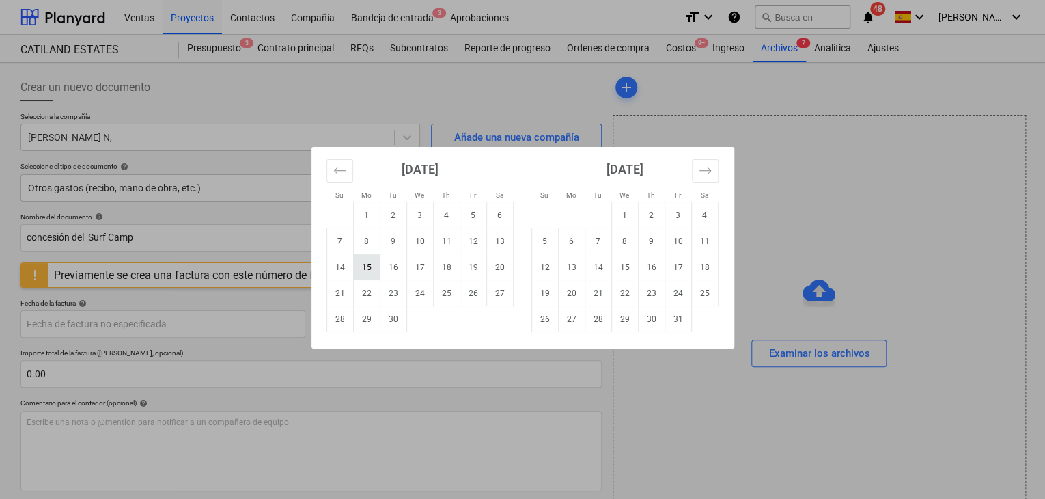
click at [370, 275] on td "15" at bounding box center [366, 267] width 27 height 26
type input "[DATE]"
click at [369, 327] on body "Ventas Proyectos Contactos Compañía Bandeja de entrada 3 Aprobaciones format_si…" at bounding box center [522, 249] width 1045 height 499
click at [366, 274] on td "15" at bounding box center [366, 267] width 27 height 26
type input "[DATE]"
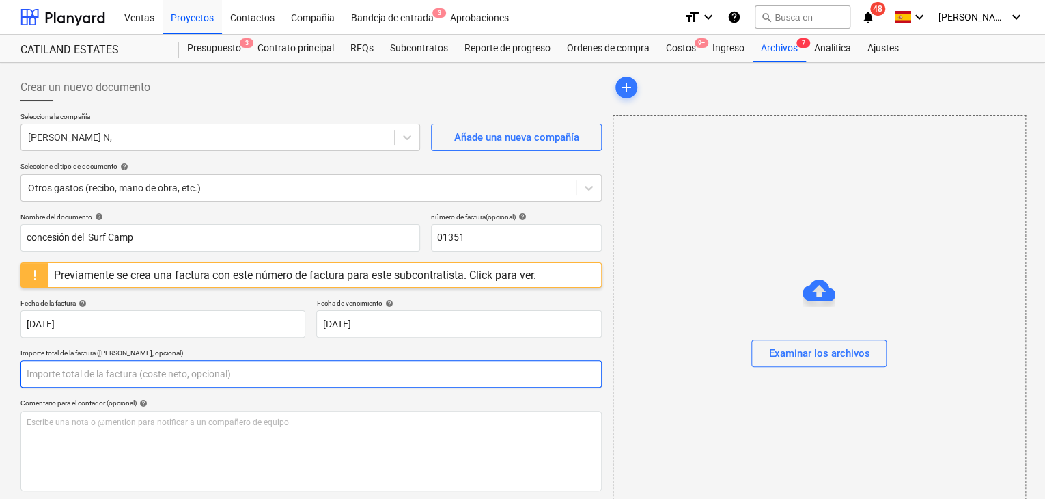
click at [131, 381] on input "text" at bounding box center [310, 373] width 581 height 27
type input "5"
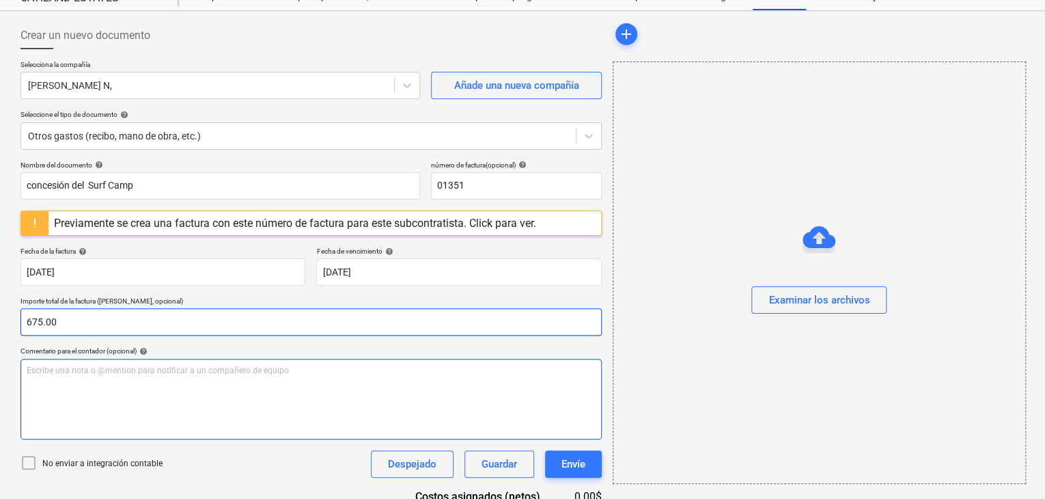
scroll to position [152, 0]
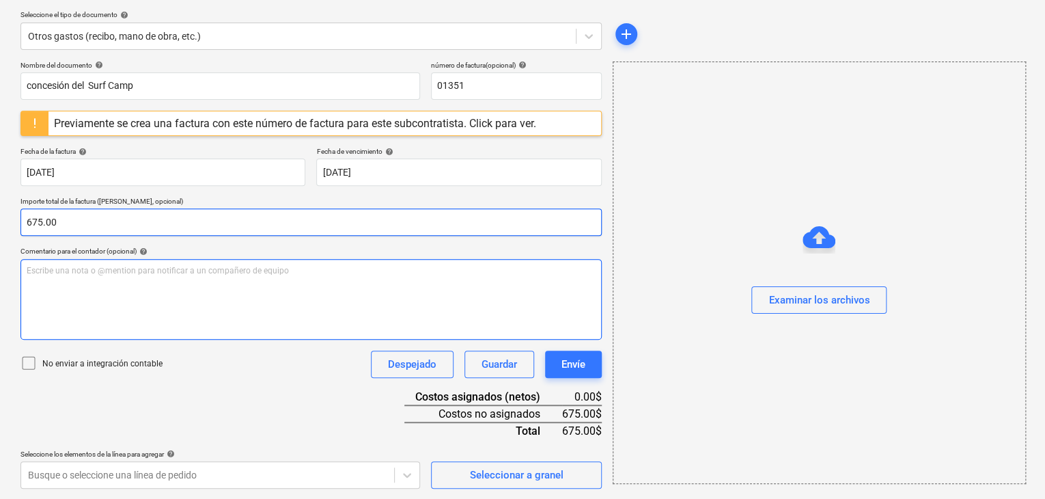
type input "675.00"
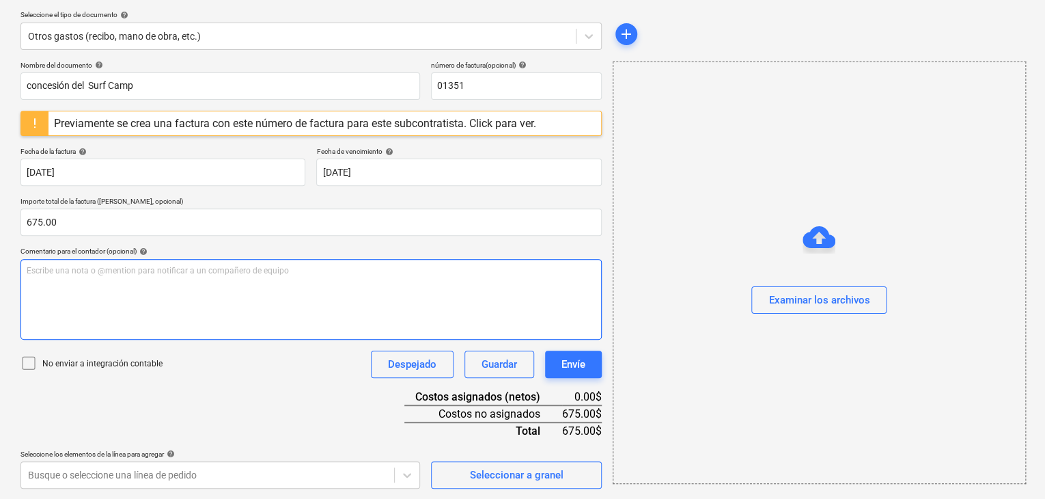
click at [131, 280] on div "Escribe una nota o @mention para notificar a un compañero de equipo ﻿" at bounding box center [310, 299] width 581 height 81
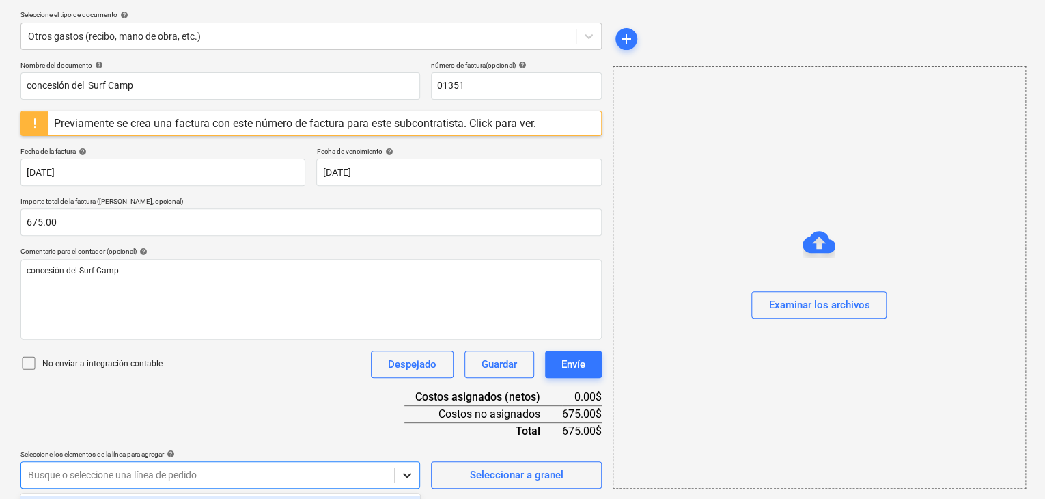
scroll to position [354, 0]
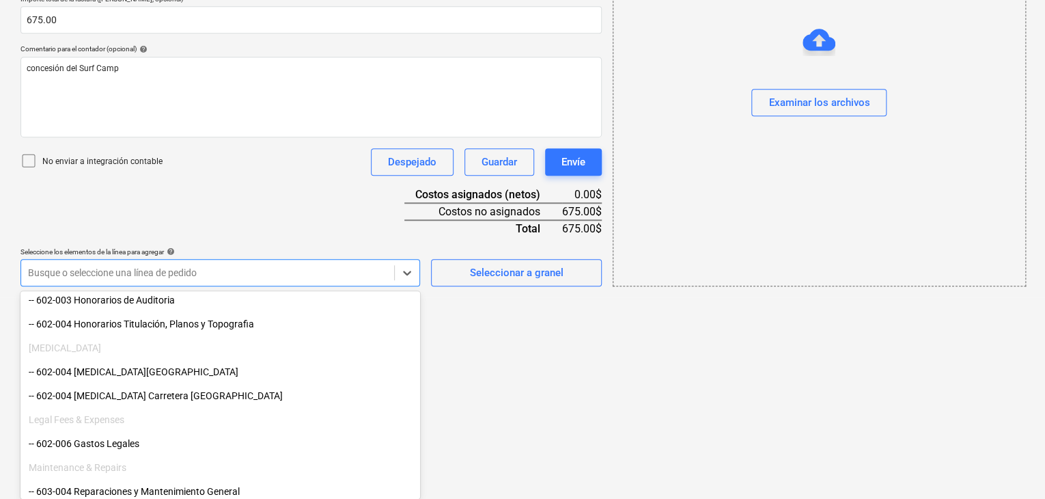
scroll to position [342, 0]
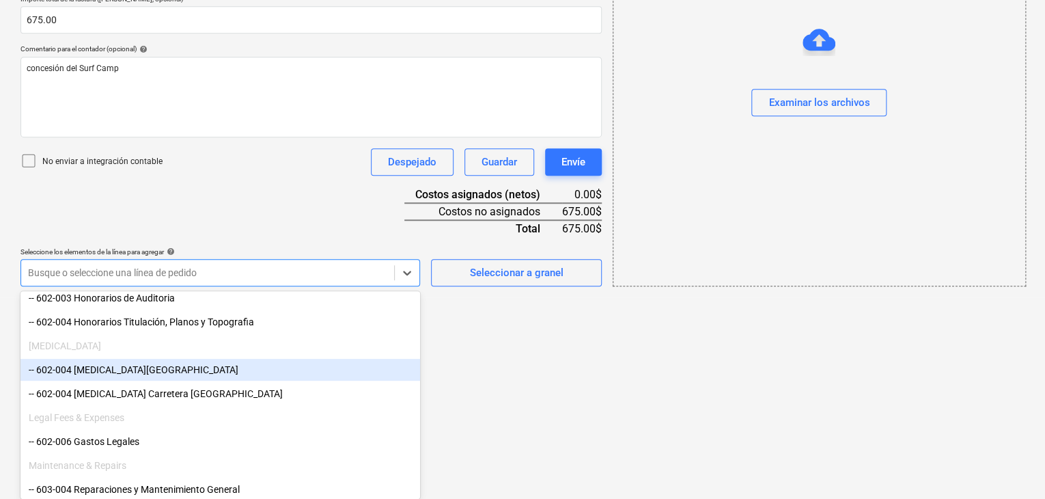
click at [187, 376] on div "-- 602-004 [MEDICAL_DATA][GEOGRAPHIC_DATA]" at bounding box center [220, 370] width 400 height 22
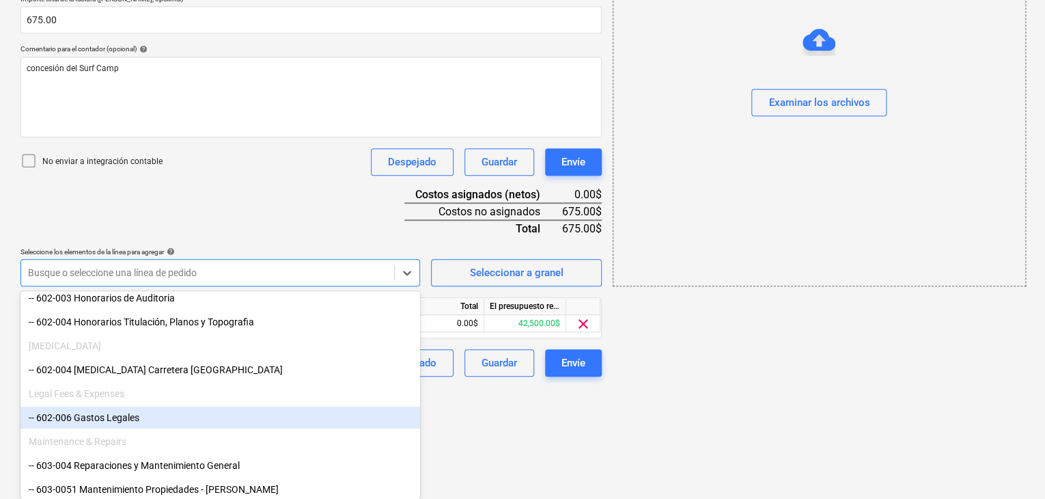
scroll to position [242, 0]
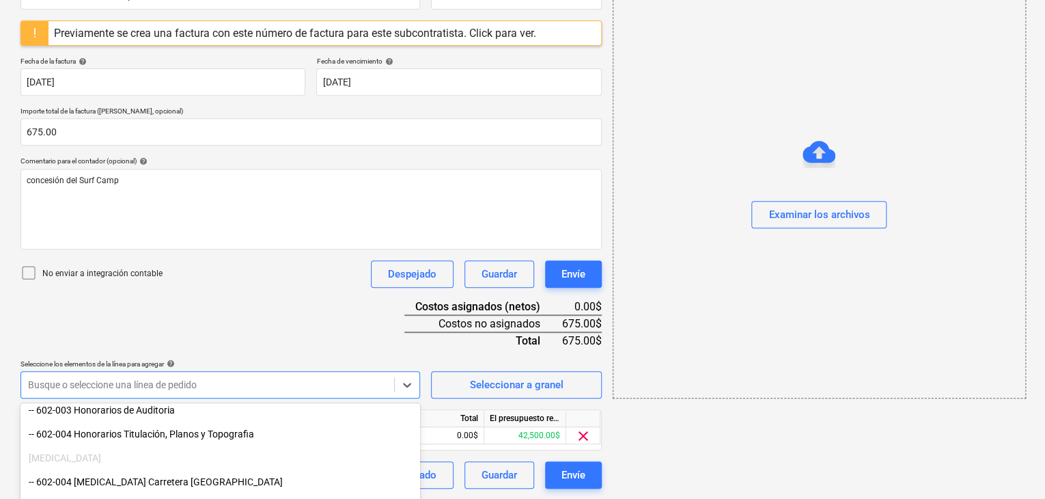
click at [469, 257] on html "Ventas Proyectos Contactos Compañía Bandeja de entrada 3 Aprobaciones format_si…" at bounding box center [522, 7] width 1045 height 499
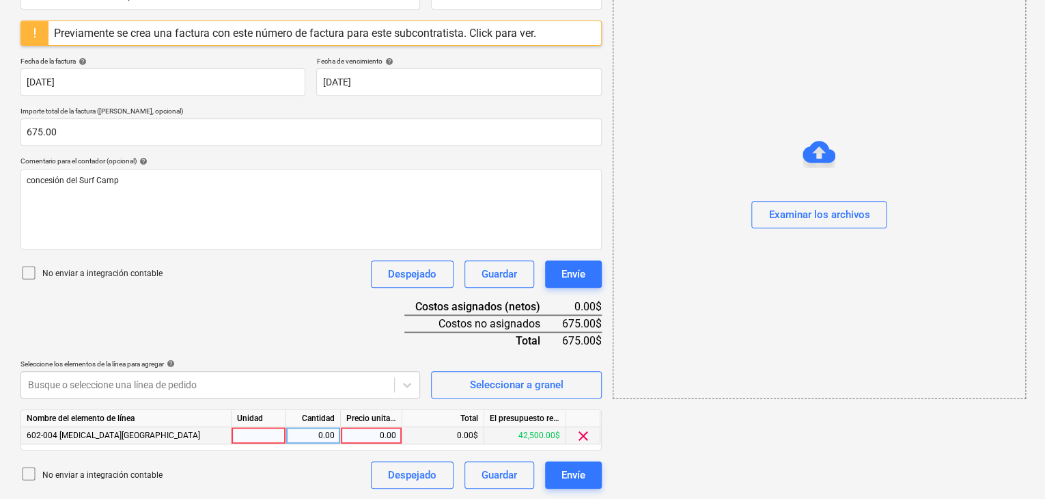
click at [271, 435] on div at bounding box center [259, 435] width 55 height 17
type input "1"
click at [288, 433] on div "0.00" at bounding box center [313, 435] width 55 height 17
type input "1"
click at [370, 441] on div "0.00" at bounding box center [371, 435] width 50 height 17
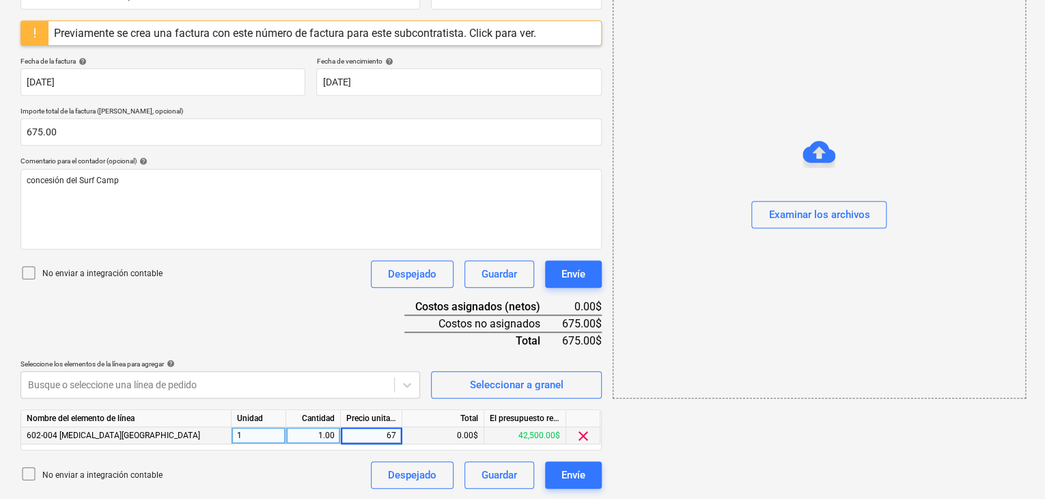
type input "675"
click at [819, 158] on div at bounding box center [819, 151] width 33 height 33
click at [819, 219] on div "Examinar los archivos" at bounding box center [819, 215] width 101 height 18
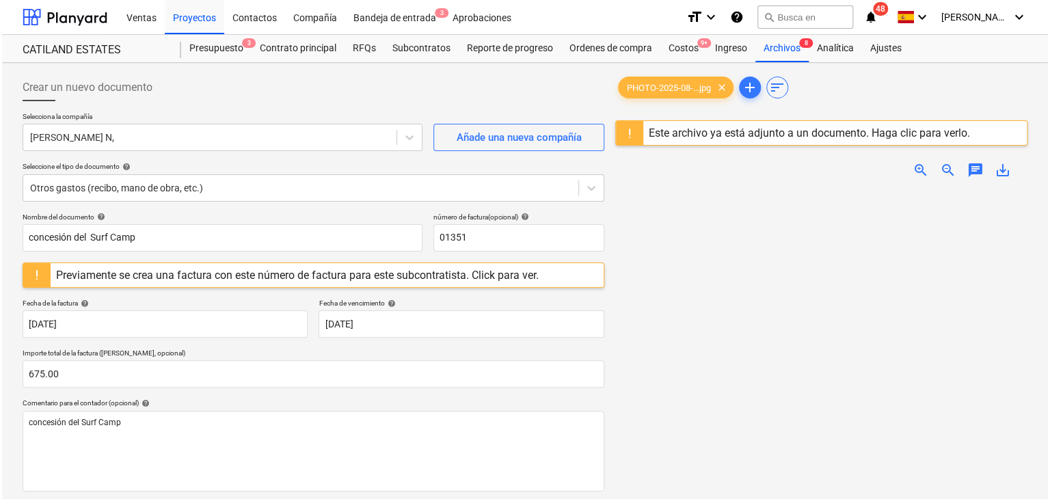
scroll to position [242, 0]
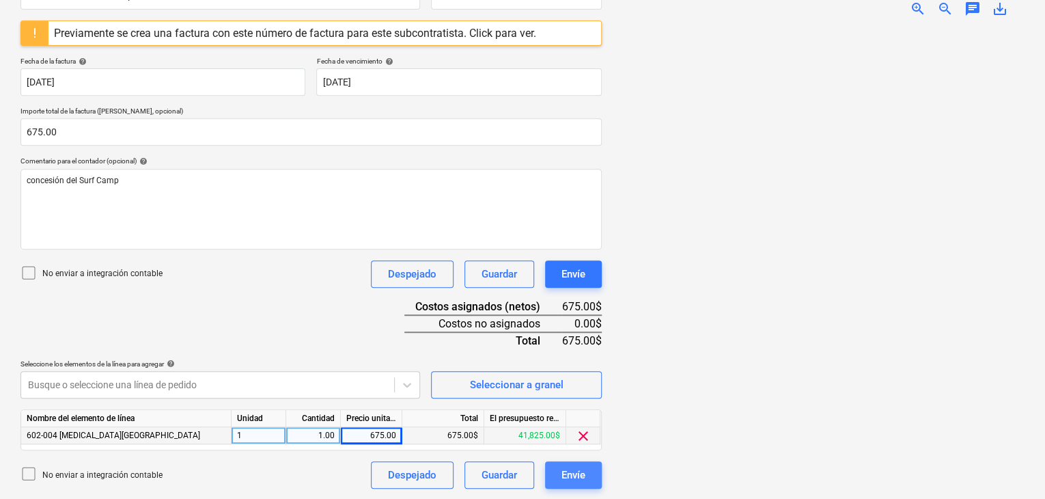
click at [572, 476] on div "Envíe" at bounding box center [574, 475] width 24 height 18
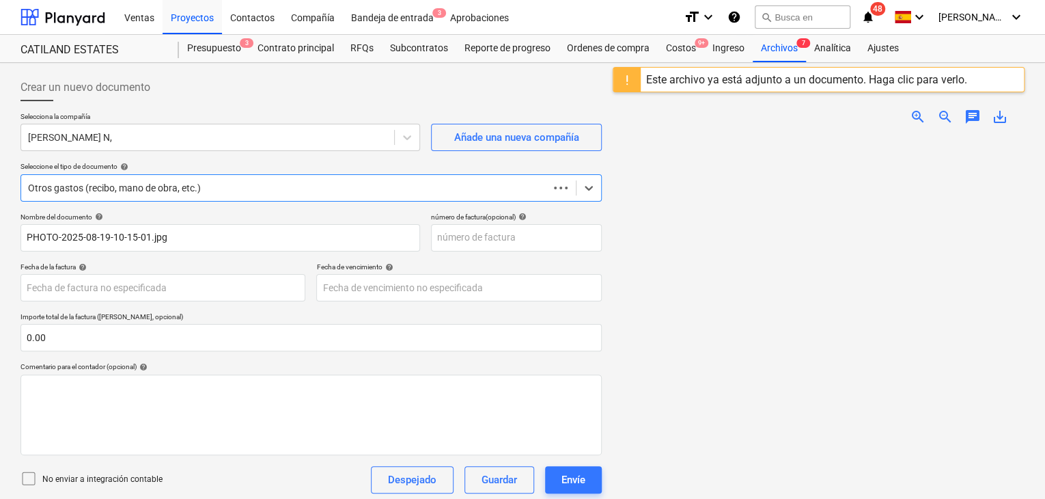
scroll to position [82, 0]
